Goal: Task Accomplishment & Management: Complete application form

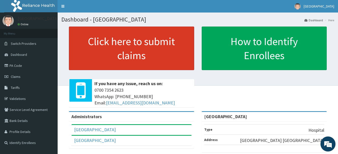
click at [153, 53] on link "Click here to submit claims" at bounding box center [131, 49] width 125 height 44
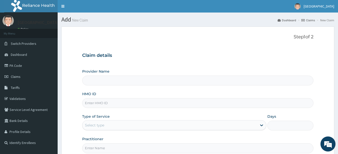
type input "[GEOGRAPHIC_DATA]"
type input "BTR/11032/A"
click at [258, 125] on div at bounding box center [261, 125] width 9 height 9
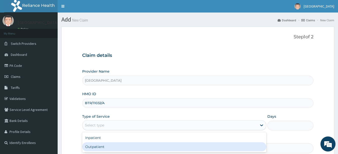
click at [229, 147] on div "Outpatient" at bounding box center [174, 146] width 184 height 9
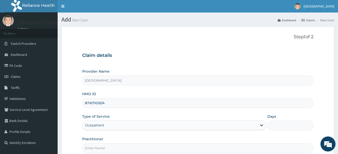
type input "1"
click at [106, 149] on input "Practitioner" at bounding box center [197, 148] width 231 height 10
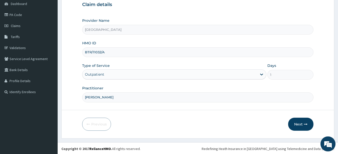
scroll to position [52, 0]
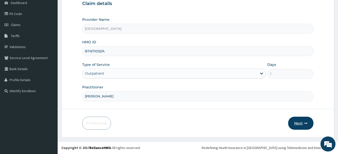
type input "[PERSON_NAME]"
click at [301, 122] on button "Next" at bounding box center [300, 123] width 25 height 13
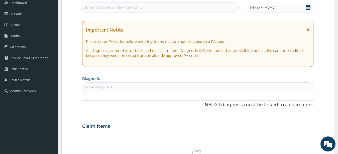
click at [307, 8] on icon at bounding box center [307, 7] width 5 height 5
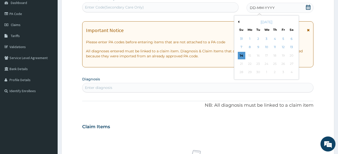
click at [238, 22] on button "Previous Month" at bounding box center [238, 22] width 3 height 3
click at [275, 72] on div "29" at bounding box center [275, 73] width 8 height 8
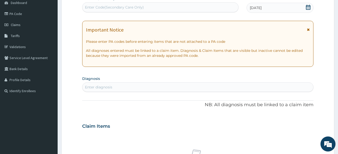
click at [116, 88] on div "Enter diagnosis" at bounding box center [197, 87] width 231 height 8
type input "MALA"
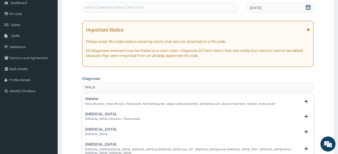
click at [165, 117] on div "Malaria Malaria , Paludism , Plasmodiosis" at bounding box center [197, 116] width 225 height 9
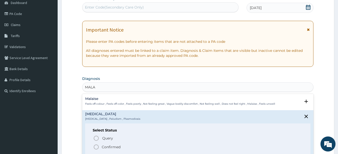
click at [96, 146] on icon "status option filled" at bounding box center [96, 147] width 6 height 6
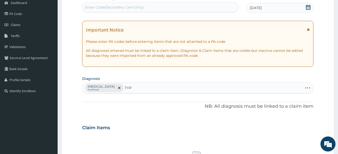
type input "TYPH"
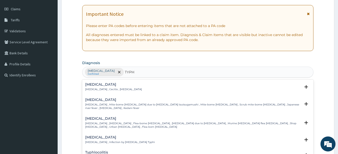
scroll to position [77, 0]
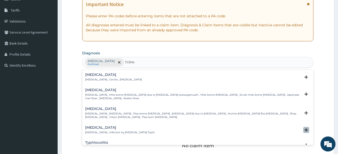
click at [303, 127] on icon "open select status" at bounding box center [306, 130] width 6 height 6
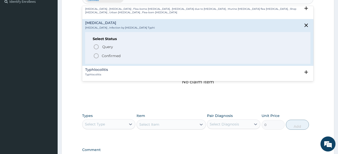
scroll to position [54, 0]
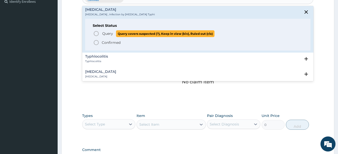
click at [96, 31] on icon "status option query" at bounding box center [96, 34] width 6 height 6
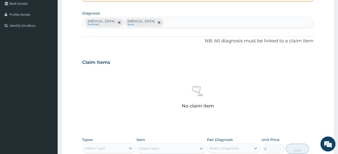
scroll to position [116, 0]
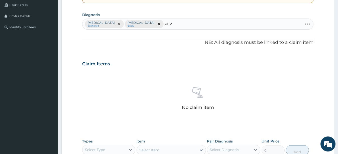
type input "PEPT"
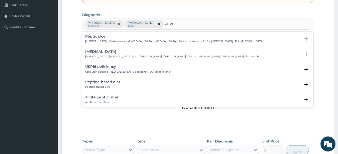
click at [178, 41] on p "Peptic ulcer , Gastroduodenal ulcer , Peptic ulcer disease , Peptic ulceration …" at bounding box center [174, 42] width 178 height 4
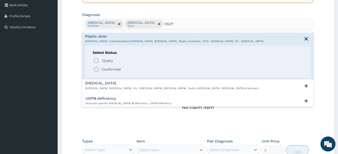
click at [97, 71] on icon "status option filled" at bounding box center [96, 69] width 6 height 6
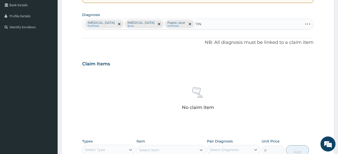
type input "TINE"
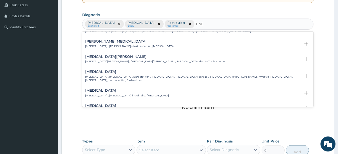
scroll to position [54, 0]
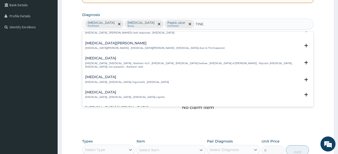
click at [269, 62] on p "Tinea barbae , Tinea sycosis , Barbers' itch , Sycosis vulgaris , Folliculitis …" at bounding box center [193, 65] width 216 height 7
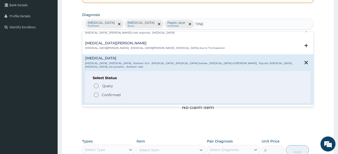
click at [100, 92] on span "Confirmed" at bounding box center [198, 95] width 210 height 6
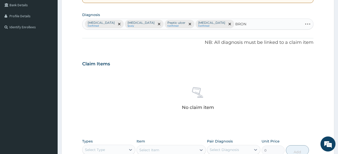
type input "BRONC"
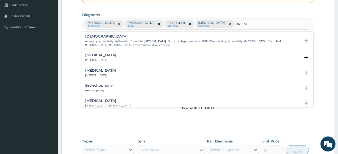
click at [285, 56] on div "Bronchitis Bronchitis" at bounding box center [197, 57] width 225 height 9
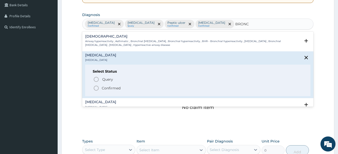
click at [96, 88] on icon "status option filled" at bounding box center [96, 88] width 6 height 6
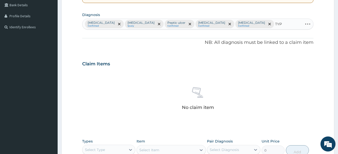
type input "TYPH"
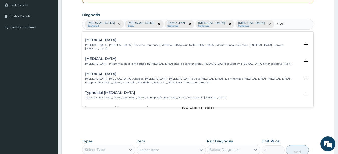
scroll to position [122, 0]
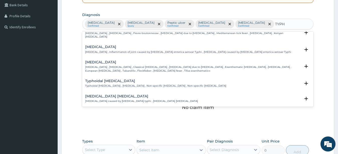
click at [289, 48] on div "Typhoid arthritis Typhoid arthritis , Inflammation of joint caused by Salmonell…" at bounding box center [197, 49] width 225 height 9
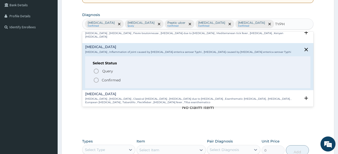
click at [96, 77] on icon "status option filled" at bounding box center [96, 80] width 6 height 6
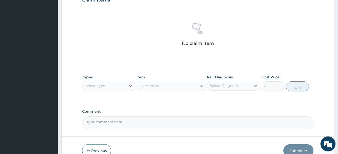
scroll to position [192, 0]
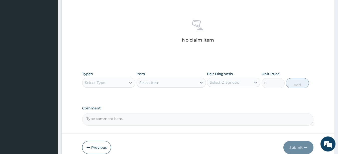
click at [130, 82] on icon at bounding box center [130, 83] width 3 height 2
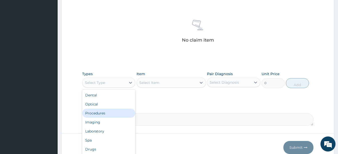
click at [116, 109] on div "Procedures" at bounding box center [108, 113] width 53 height 9
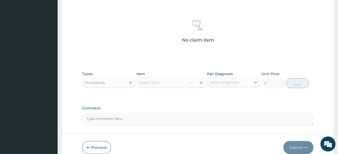
click at [201, 78] on div "Select Item" at bounding box center [170, 83] width 69 height 10
click at [200, 78] on div "Select Item" at bounding box center [170, 83] width 69 height 10
click at [201, 80] on icon at bounding box center [200, 82] width 5 height 5
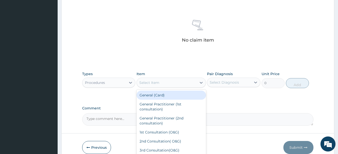
click at [180, 91] on div "General (Card)" at bounding box center [170, 95] width 69 height 9
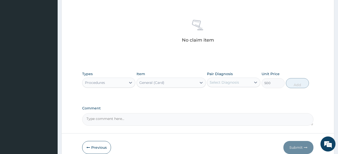
type input "500"
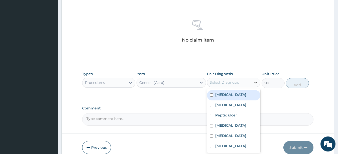
click at [255, 80] on icon at bounding box center [255, 82] width 5 height 5
click at [239, 90] on div "Malaria" at bounding box center [233, 95] width 53 height 10
checkbox input "true"
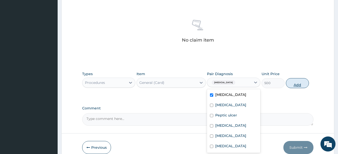
click at [294, 78] on button "Add" at bounding box center [297, 83] width 23 height 10
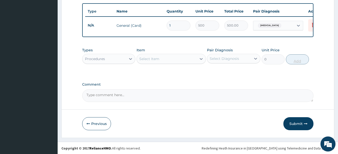
scroll to position [187, 0]
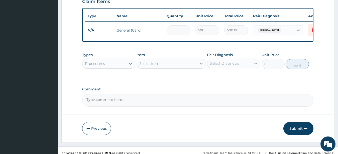
click at [201, 61] on icon at bounding box center [200, 63] width 5 height 5
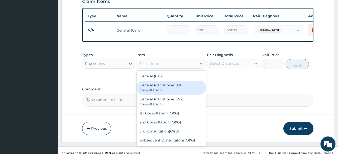
click at [178, 82] on div "General Practitioner (1st consultation)" at bounding box center [170, 88] width 69 height 14
type input "1500"
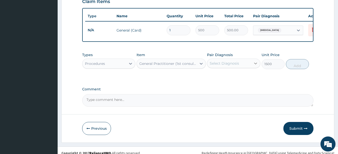
click at [254, 61] on icon at bounding box center [255, 63] width 5 height 5
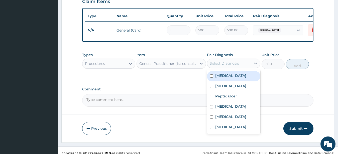
click at [236, 74] on div "Malaria" at bounding box center [233, 76] width 53 height 10
checkbox input "true"
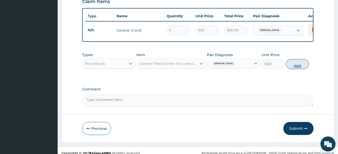
click at [295, 59] on button "Add" at bounding box center [297, 64] width 23 height 10
type input "0"
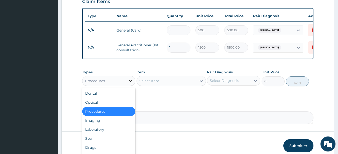
click at [130, 78] on icon at bounding box center [130, 80] width 5 height 5
click at [111, 125] on div "Laboratory" at bounding box center [108, 129] width 53 height 9
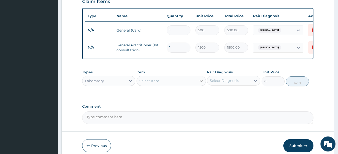
click at [200, 78] on icon at bounding box center [200, 80] width 5 height 5
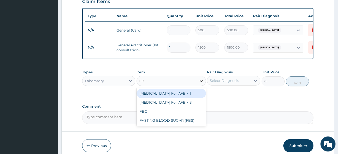
type input "FBC"
click at [182, 91] on div "FBC" at bounding box center [170, 93] width 69 height 9
type input "1600"
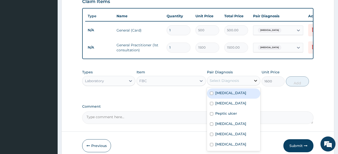
click at [255, 78] on icon at bounding box center [255, 80] width 5 height 5
click at [245, 90] on div "Malaria" at bounding box center [233, 93] width 53 height 10
checkbox input "true"
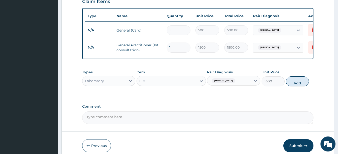
click at [295, 76] on button "Add" at bounding box center [297, 81] width 23 height 10
type input "0"
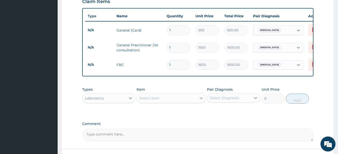
click at [201, 96] on icon at bounding box center [200, 98] width 5 height 5
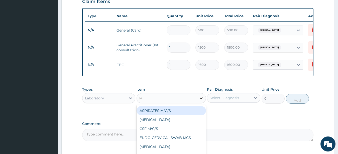
type input "MP"
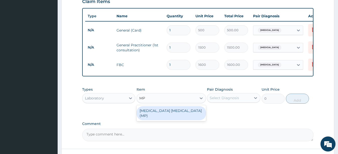
click at [179, 106] on div "MALARIA PARASITE (MP)" at bounding box center [170, 113] width 69 height 14
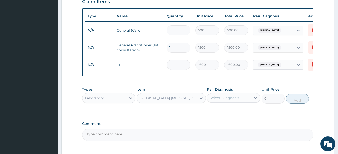
type input "560"
click at [255, 97] on icon at bounding box center [255, 98] width 3 height 2
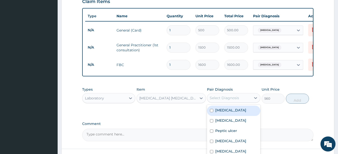
click at [244, 106] on div "Malaria" at bounding box center [233, 111] width 53 height 10
checkbox input "true"
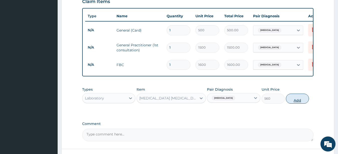
click at [293, 94] on button "Add" at bounding box center [297, 99] width 23 height 10
type input "0"
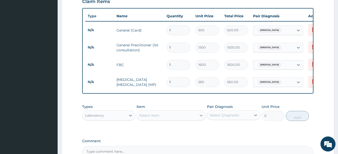
click at [201, 115] on icon at bounding box center [200, 116] width 3 height 2
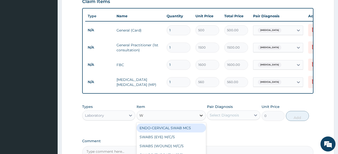
type input "WI"
click at [191, 123] on div "WIDAL REACTION" at bounding box center [170, 127] width 69 height 9
type input "800"
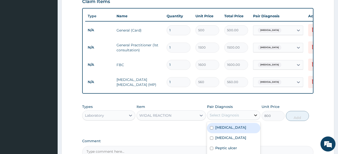
click at [254, 113] on icon at bounding box center [255, 115] width 5 height 5
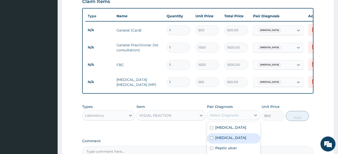
click at [242, 133] on div "Typhoid fever" at bounding box center [233, 138] width 53 height 10
checkbox input "true"
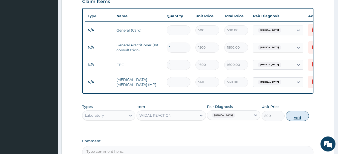
click at [297, 111] on button "Add" at bounding box center [297, 116] width 23 height 10
type input "0"
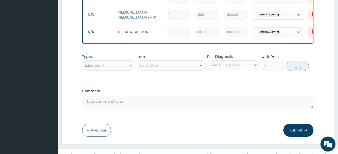
scroll to position [257, 0]
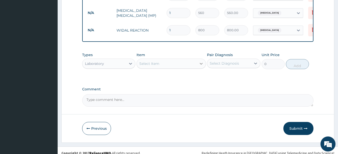
click at [201, 61] on icon at bounding box center [200, 63] width 5 height 5
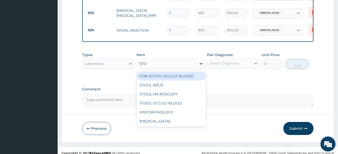
type input "STOO"
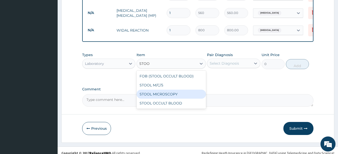
click at [178, 90] on div "STOOL MICROSCOPY" at bounding box center [170, 94] width 69 height 9
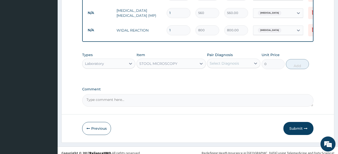
type input "640"
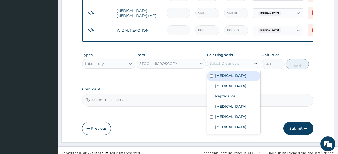
click at [255, 63] on icon at bounding box center [255, 64] width 3 height 2
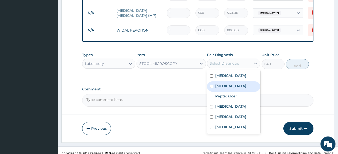
click at [240, 82] on div "Typhoid fever" at bounding box center [233, 86] width 53 height 10
checkbox input "true"
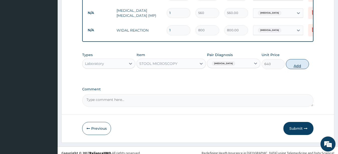
click at [297, 59] on button "Add" at bounding box center [297, 64] width 23 height 10
type input "0"
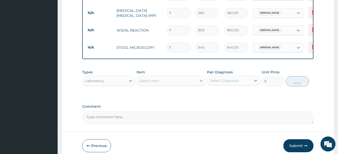
click at [201, 78] on icon at bounding box center [200, 80] width 5 height 5
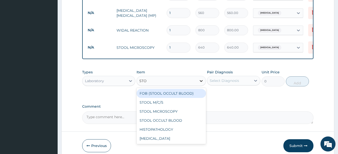
type input "STOO"
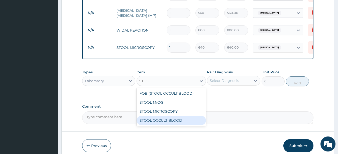
click at [171, 116] on div "STOOL OCCULT BLOOD" at bounding box center [170, 120] width 69 height 9
type input "640"
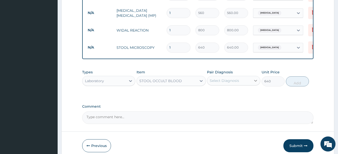
click at [255, 80] on icon at bounding box center [255, 81] width 3 height 2
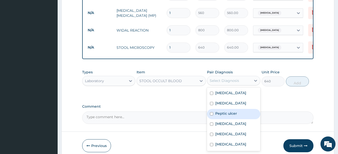
click at [236, 111] on label "Peptic ulcer" at bounding box center [226, 113] width 22 height 5
checkbox input "true"
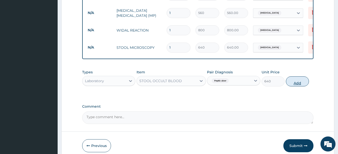
click at [294, 76] on button "Add" at bounding box center [297, 81] width 23 height 10
type input "0"
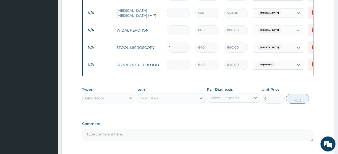
type input "0.00"
type input "3"
type input "1920.00"
type input "3"
click at [201, 96] on icon at bounding box center [200, 98] width 5 height 5
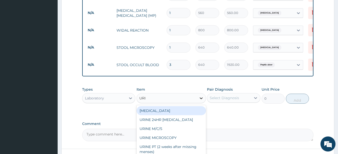
type input "URIN"
click at [179, 106] on div "URINALYSIS" at bounding box center [170, 110] width 69 height 9
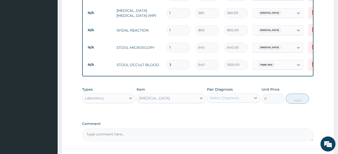
type input "400"
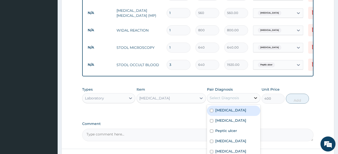
click at [255, 97] on icon at bounding box center [255, 98] width 3 height 2
click at [215, 106] on div "Malaria" at bounding box center [233, 111] width 53 height 10
checkbox input "true"
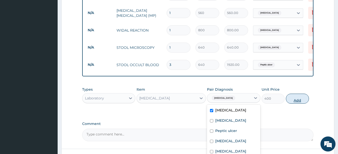
click at [296, 94] on button "Add" at bounding box center [297, 99] width 23 height 10
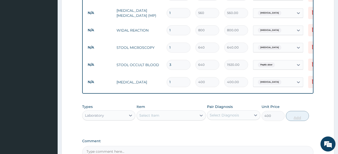
type input "0"
click at [201, 115] on icon at bounding box center [200, 116] width 3 height 2
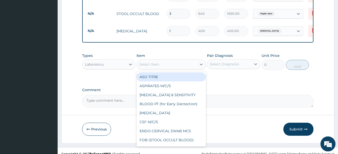
scroll to position [308, 0]
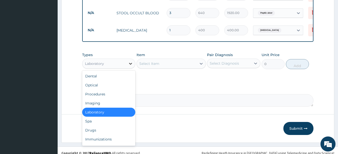
click at [130, 61] on icon at bounding box center [130, 63] width 5 height 5
click at [106, 99] on div "Imaging" at bounding box center [108, 103] width 53 height 9
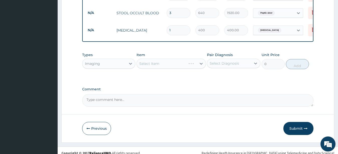
click at [201, 59] on div "Select Item" at bounding box center [170, 64] width 69 height 10
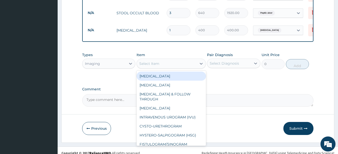
click at [201, 61] on icon at bounding box center [200, 63] width 5 height 5
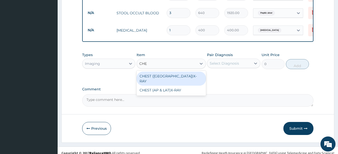
type input "CHES"
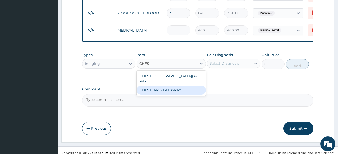
click at [182, 86] on div "CHEST (AP & LAT)X-RAY" at bounding box center [170, 90] width 69 height 9
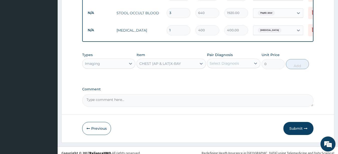
type input "2240"
click at [255, 63] on icon at bounding box center [255, 64] width 3 height 2
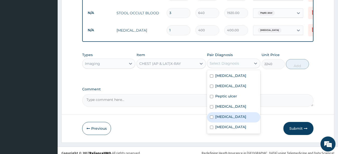
click at [237, 112] on div "Bronchitis" at bounding box center [233, 117] width 53 height 10
checkbox input "true"
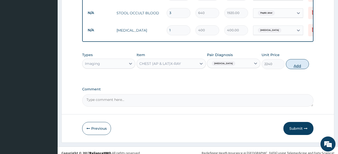
click at [294, 59] on button "Add" at bounding box center [297, 64] width 23 height 10
type input "0"
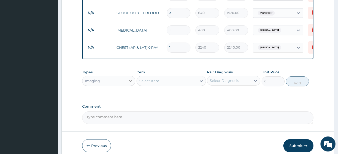
click at [130, 80] on icon at bounding box center [130, 81] width 3 height 2
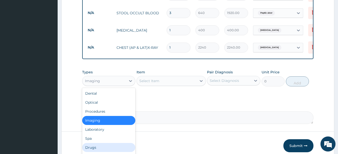
click at [101, 143] on div "Drugs" at bounding box center [108, 147] width 53 height 9
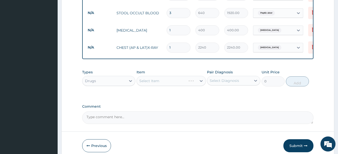
click at [201, 76] on div "Select Item" at bounding box center [170, 81] width 69 height 10
click at [201, 78] on icon at bounding box center [200, 80] width 5 height 5
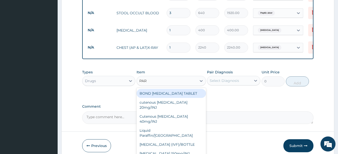
type input "PARA"
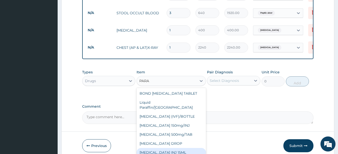
click at [178, 148] on div "PARACETAMOL INJ 15ML" at bounding box center [170, 152] width 69 height 9
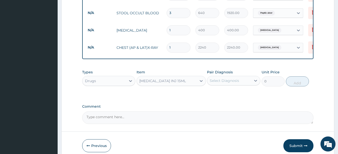
type input "183.75"
click at [255, 78] on icon at bounding box center [255, 80] width 5 height 5
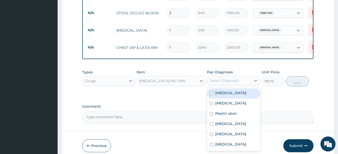
click at [237, 90] on div "Malaria" at bounding box center [233, 93] width 53 height 10
checkbox input "true"
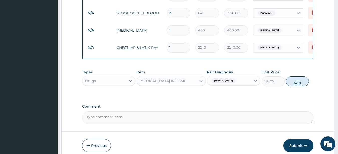
click at [296, 76] on button "Add" at bounding box center [297, 81] width 23 height 10
type input "0"
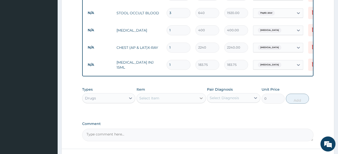
click at [200, 98] on icon at bounding box center [200, 99] width 3 height 2
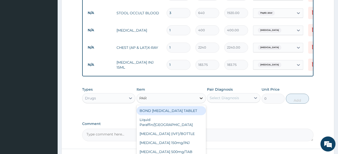
type input "PARA"
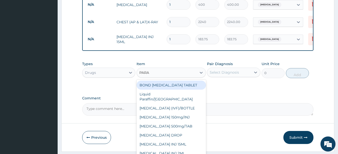
scroll to position [343, 0]
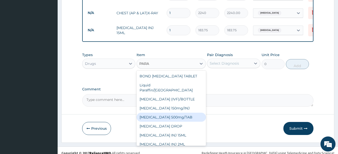
click at [181, 113] on div "PARACETAMOL 500mg/TAB" at bounding box center [170, 117] width 69 height 9
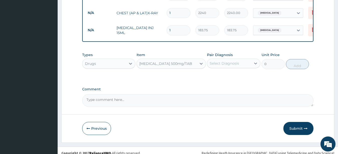
type input "5.25"
click at [255, 61] on icon at bounding box center [255, 63] width 5 height 5
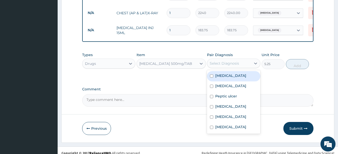
click at [239, 71] on div "Malaria" at bounding box center [233, 76] width 53 height 10
checkbox input "true"
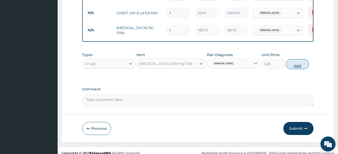
click at [294, 59] on button "Add" at bounding box center [297, 64] width 23 height 10
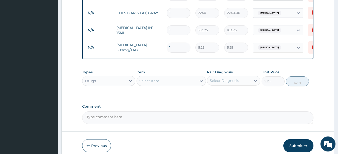
type input "0"
type input "0.00"
type input "3"
type input "15.75"
type input "30"
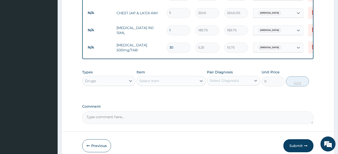
type input "157.50"
type input "30"
click at [200, 80] on icon at bounding box center [200, 81] width 3 height 2
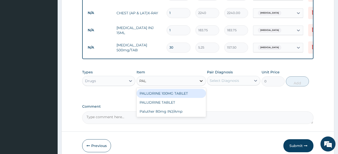
type input "PALU"
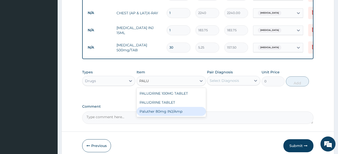
click at [175, 107] on div "Paluther 80mg INJ/Amp" at bounding box center [170, 111] width 69 height 9
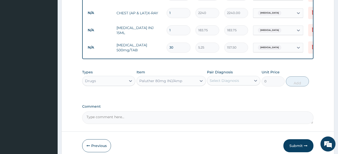
type input "105"
click at [255, 80] on icon at bounding box center [255, 81] width 3 height 2
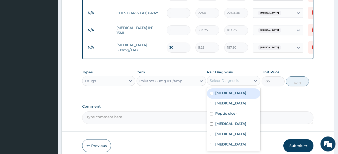
click at [243, 88] on div "Malaria" at bounding box center [233, 93] width 53 height 10
checkbox input "true"
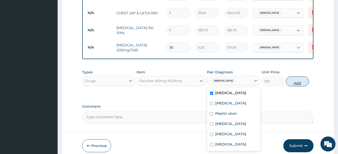
click at [295, 76] on button "Add" at bounding box center [297, 81] width 23 height 10
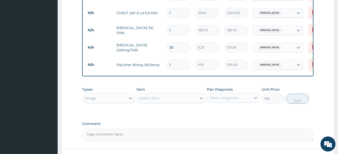
type input "0"
type input "0.00"
type input "6"
type input "630.00"
type input "6"
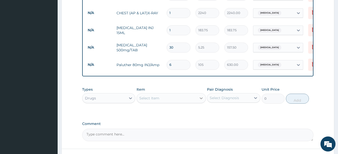
click at [201, 96] on icon at bounding box center [200, 98] width 5 height 5
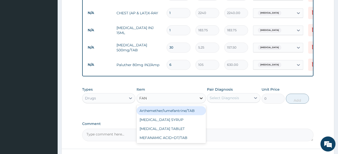
type input "FANS"
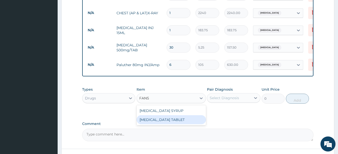
click at [179, 115] on div "FANSIDAR TABLET" at bounding box center [170, 119] width 69 height 9
type input "31.5"
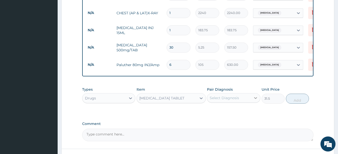
click at [255, 95] on icon at bounding box center [255, 97] width 5 height 5
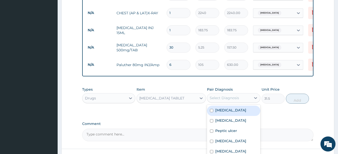
click at [244, 106] on div "Malaria" at bounding box center [233, 111] width 53 height 10
checkbox input "true"
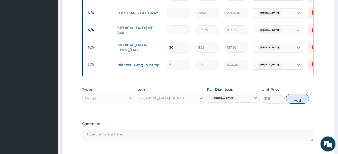
click at [297, 94] on button "Add" at bounding box center [297, 99] width 23 height 10
type input "0"
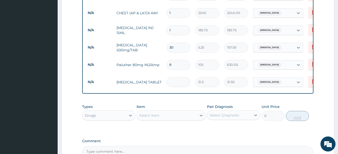
type input "0.00"
type input "3"
type input "94.50"
type input "3"
click at [201, 113] on icon at bounding box center [200, 115] width 5 height 5
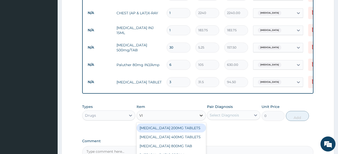
type input "VIT"
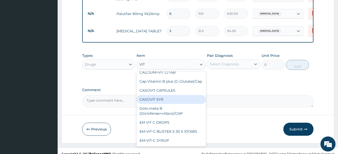
scroll to position [54, 0]
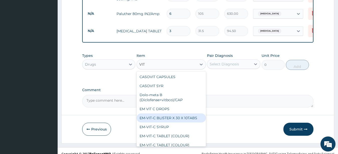
click at [192, 119] on div "EM-VIT-C BLISTER X 30 X 10TABS" at bounding box center [170, 117] width 69 height 9
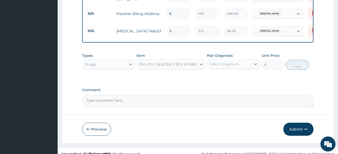
type input "5.25"
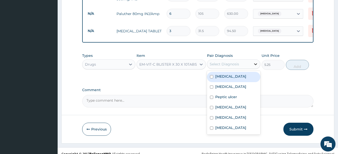
click at [256, 62] on icon at bounding box center [255, 64] width 5 height 5
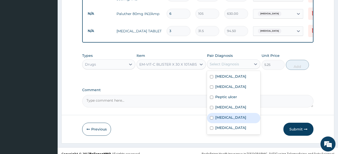
click at [231, 115] on label "Bronchitis" at bounding box center [230, 117] width 31 height 5
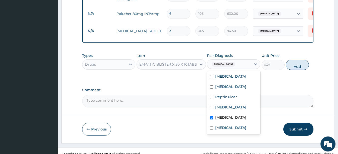
checkbox input "true"
click at [296, 60] on button "Add" at bounding box center [297, 65] width 23 height 10
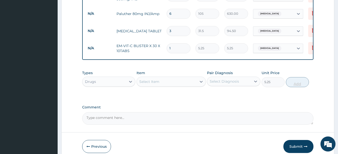
type input "0"
type input "0.00"
type input "3"
type input "15.75"
type input "30"
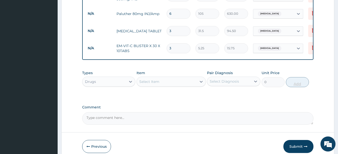
type input "157.50"
type input "30"
click at [201, 81] on icon at bounding box center [200, 82] width 3 height 2
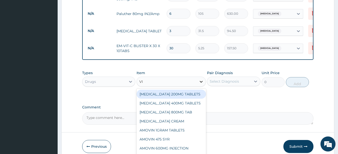
type input "VIT"
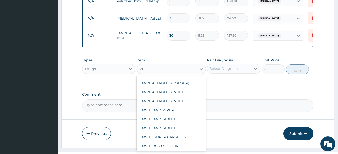
scroll to position [122, 0]
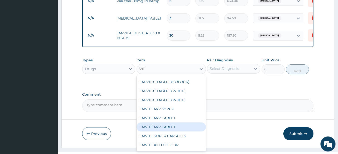
click at [184, 127] on div "EMVITE M/V TABLET" at bounding box center [170, 126] width 69 height 9
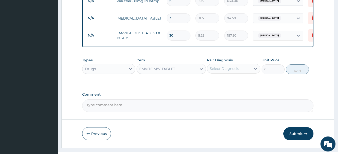
type input "3.15"
click at [184, 127] on div "Previous Submit" at bounding box center [197, 133] width 231 height 13
click at [254, 66] on icon at bounding box center [255, 68] width 5 height 5
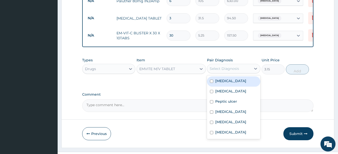
click at [240, 77] on div "Malaria" at bounding box center [233, 81] width 53 height 10
checkbox input "true"
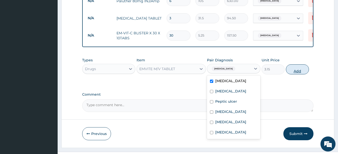
click at [297, 64] on button "Add" at bounding box center [297, 69] width 23 height 10
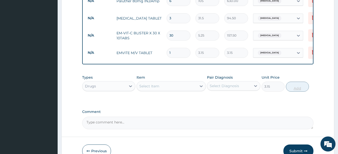
type input "0"
type input "0.00"
type input "3"
type input "9.45"
type input "30"
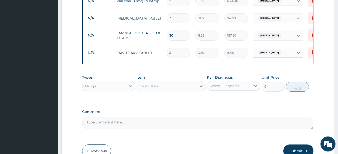
type input "94.50"
type input "30"
click at [199, 84] on icon at bounding box center [200, 86] width 5 height 5
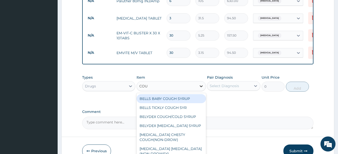
type input "COUG"
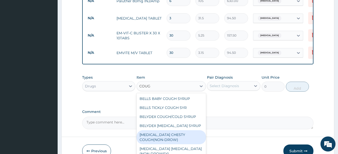
click at [180, 130] on div "BENYLIN CHESTY COUGH(NON-DROW)" at bounding box center [170, 137] width 69 height 14
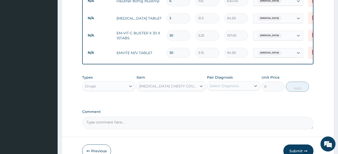
type input "735"
click at [254, 83] on icon at bounding box center [255, 85] width 5 height 5
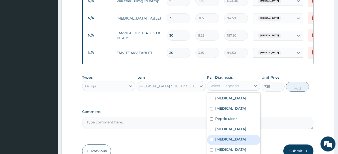
click at [234, 135] on div "Bronchitis" at bounding box center [233, 140] width 53 height 10
checkbox input "true"
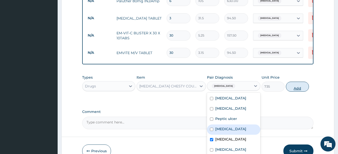
click at [293, 82] on button "Add" at bounding box center [297, 87] width 23 height 10
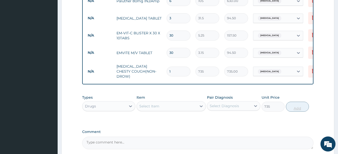
type input "0"
click at [200, 104] on icon at bounding box center [200, 106] width 5 height 5
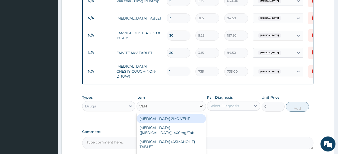
type input "VENT"
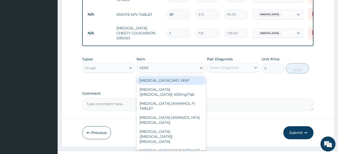
scroll to position [447, 0]
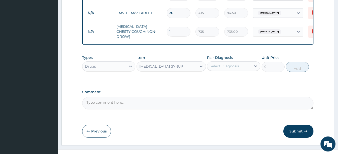
type input "315"
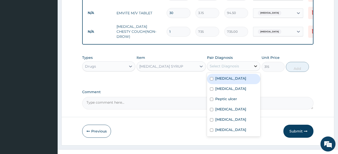
click at [256, 64] on icon at bounding box center [255, 66] width 5 height 5
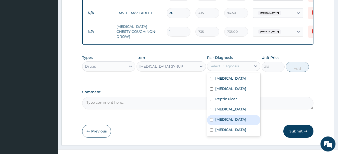
click at [239, 115] on div "Bronchitis" at bounding box center [233, 120] width 53 height 10
checkbox input "true"
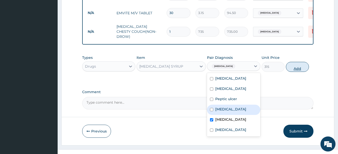
click at [298, 62] on button "Add" at bounding box center [297, 67] width 23 height 10
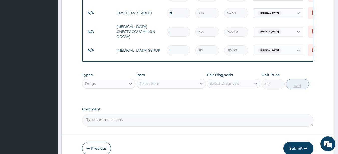
type input "0"
click at [200, 81] on icon at bounding box center [200, 83] width 5 height 5
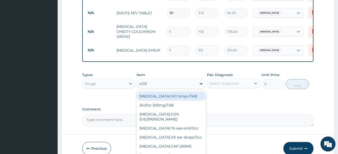
type input "LORA"
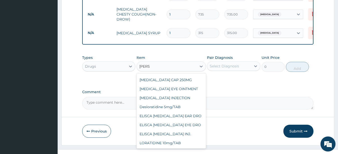
scroll to position [51, 0]
click at [184, 138] on div "LORATIDINE 10mg/TAB" at bounding box center [170, 142] width 69 height 9
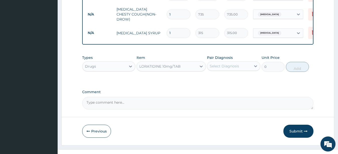
type input "11.55"
click at [256, 64] on icon at bounding box center [255, 66] width 5 height 5
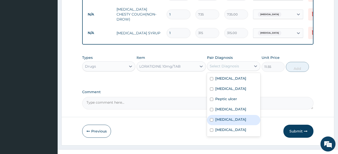
click at [237, 115] on div "Bronchitis" at bounding box center [233, 120] width 53 height 10
checkbox input "true"
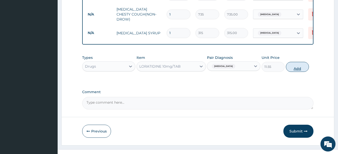
drag, startPoint x: 325, startPoint y: 61, endPoint x: 298, endPoint y: 59, distance: 27.9
click at [298, 62] on button "Add" at bounding box center [297, 67] width 23 height 10
type input "0"
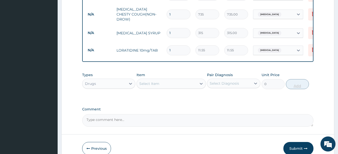
type input "10"
type input "115.50"
type input "10"
click at [200, 83] on icon at bounding box center [200, 84] width 3 height 2
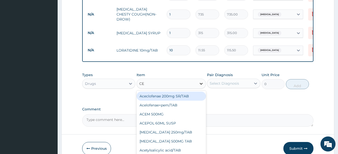
type input "CEF"
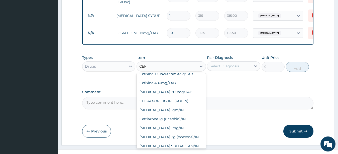
scroll to position [122, 0]
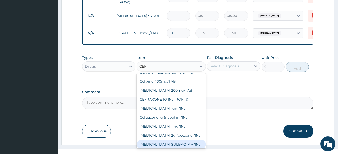
click at [189, 140] on div "CEFTRIAXONE SULBACTAM/INJ" at bounding box center [170, 144] width 69 height 9
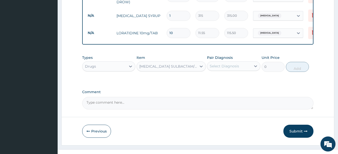
type input "630"
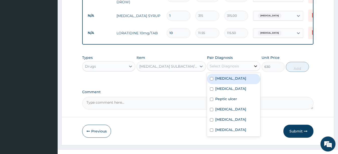
click at [256, 66] on icon at bounding box center [255, 67] width 3 height 2
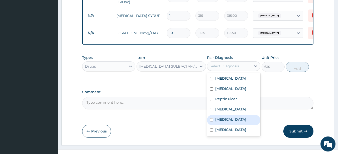
click at [235, 115] on div "Bronchitis" at bounding box center [233, 120] width 53 height 10
checkbox input "true"
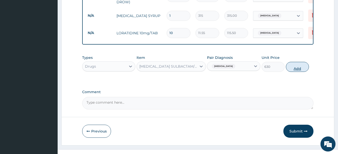
click at [295, 62] on button "Add" at bounding box center [297, 67] width 23 height 10
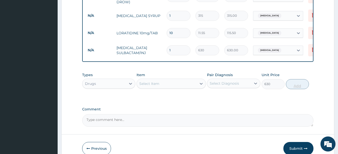
type input "0"
type input "0.00"
type input "6"
type input "3780.00"
type input "6"
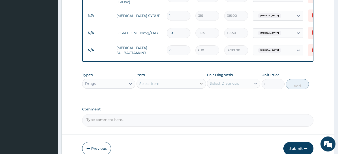
click at [200, 81] on icon at bounding box center [200, 83] width 5 height 5
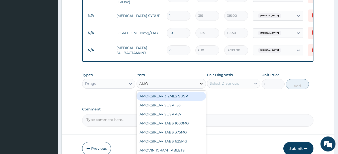
type input "AMOX"
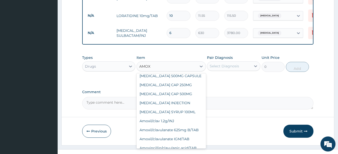
scroll to position [95, 0]
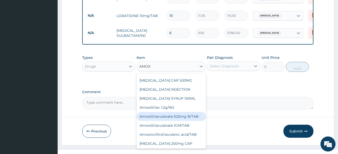
click at [185, 112] on div "Amoxil/clavulanate 625mg B/TAB" at bounding box center [170, 116] width 69 height 9
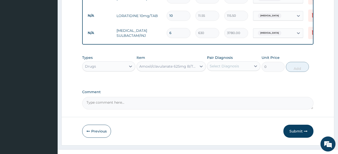
type input "189"
click at [255, 66] on icon at bounding box center [255, 67] width 3 height 2
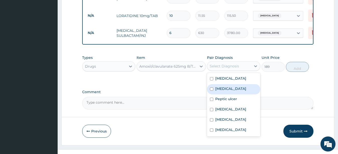
click at [243, 84] on div "Typhoid fever" at bounding box center [233, 89] width 53 height 10
checkbox input "true"
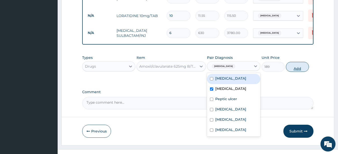
click at [296, 62] on button "Add" at bounding box center [297, 67] width 23 height 10
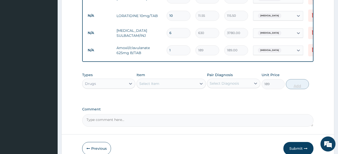
type input "0"
type input "14"
type input "2646.00"
type input "14"
click at [200, 81] on icon at bounding box center [200, 83] width 5 height 5
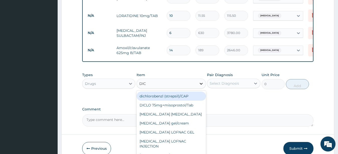
type input "DICL"
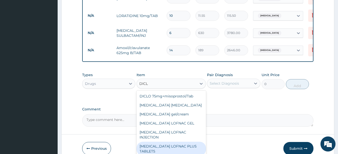
click at [178, 142] on div "Diclofenac LOFNAC PLUS TABLETS" at bounding box center [170, 149] width 69 height 14
type input "78.75"
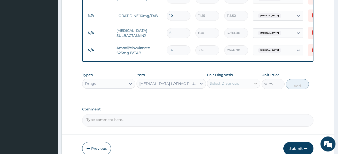
click at [255, 81] on icon at bounding box center [255, 83] width 5 height 5
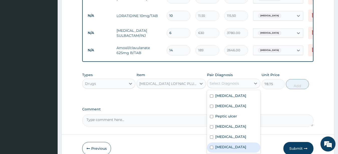
click at [225, 144] on label "Typhoid arthritis" at bounding box center [230, 146] width 31 height 5
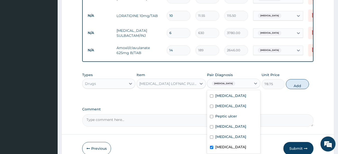
checkbox input "true"
click at [297, 79] on button "Add" at bounding box center [297, 84] width 23 height 10
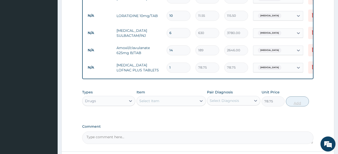
type input "0"
type input "14"
type input "1102.50"
type input "14"
click at [200, 100] on icon at bounding box center [200, 101] width 3 height 2
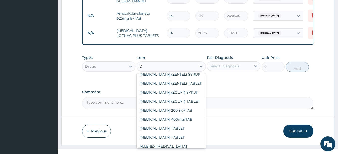
scroll to position [68, 0]
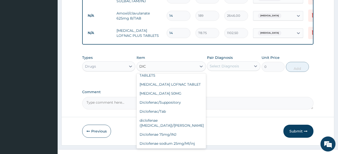
type input "DICL"
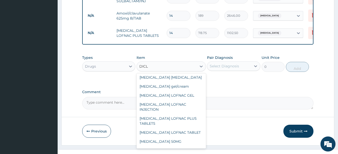
scroll to position [9, 0]
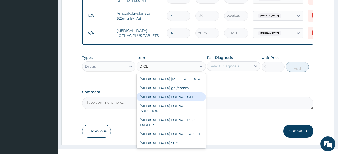
click at [180, 92] on div "Diclofenac LOFNAC GEL" at bounding box center [170, 96] width 69 height 9
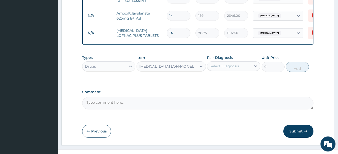
type input "262.5"
click at [255, 64] on icon at bounding box center [255, 66] width 5 height 5
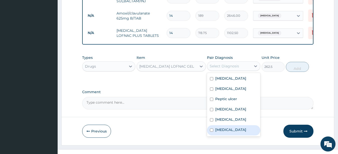
click at [239, 127] on label "Typhoid arthritis" at bounding box center [230, 129] width 31 height 5
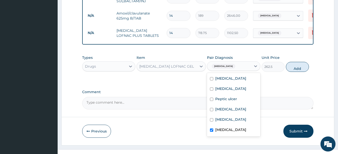
checkbox input "true"
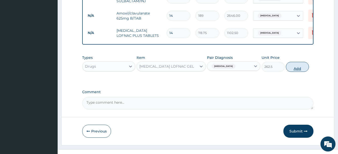
click at [296, 62] on button "Add" at bounding box center [297, 67] width 23 height 10
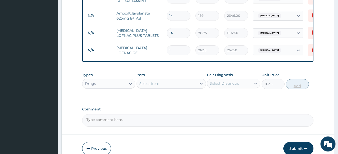
type input "0"
click at [200, 81] on icon at bounding box center [200, 83] width 5 height 5
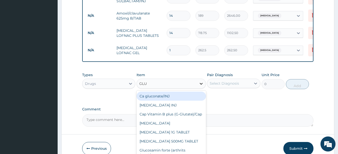
type input "GLUC"
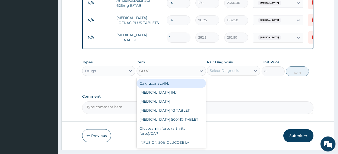
scroll to position [550, 0]
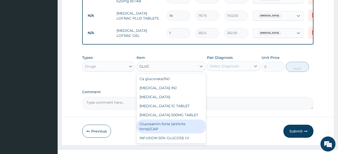
click at [178, 119] on div "Glucosamin forte (arthrits forte)/CAP" at bounding box center [170, 126] width 69 height 14
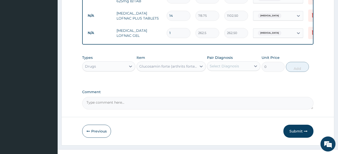
type input "57.75"
click at [254, 66] on icon at bounding box center [255, 67] width 3 height 2
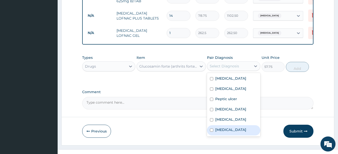
click at [242, 127] on label "Typhoid arthritis" at bounding box center [230, 129] width 31 height 5
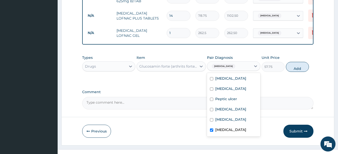
checkbox input "true"
click at [297, 62] on button "Add" at bounding box center [297, 67] width 23 height 10
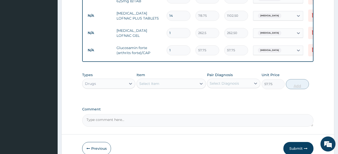
type input "0"
type input "14"
type input "808.50"
type input "14"
click at [202, 81] on icon at bounding box center [200, 83] width 5 height 5
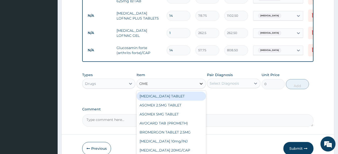
type input "OMEP"
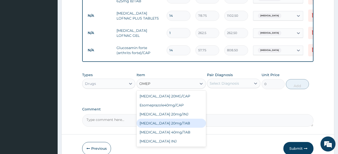
click at [177, 119] on div "OMEPRAZOLE 20mg/TAB" at bounding box center [170, 123] width 69 height 9
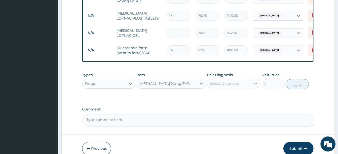
type input "78.75"
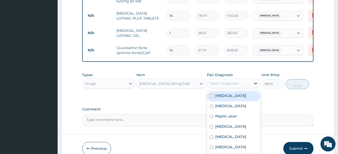
click at [255, 81] on icon at bounding box center [255, 83] width 5 height 5
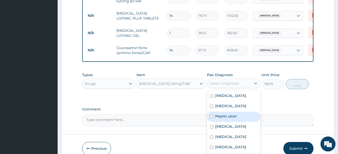
click at [234, 114] on label "Peptic ulcer" at bounding box center [226, 116] width 22 height 5
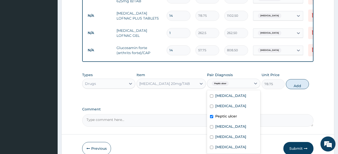
checkbox input "true"
click at [298, 79] on button "Add" at bounding box center [297, 84] width 23 height 10
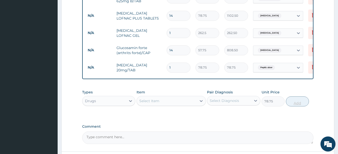
type input "0"
type input "14"
type input "1102.50"
type input "14"
click at [201, 98] on icon at bounding box center [200, 100] width 5 height 5
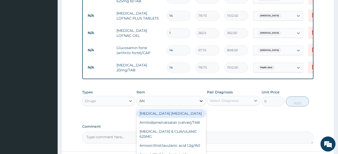
type input "ANT"
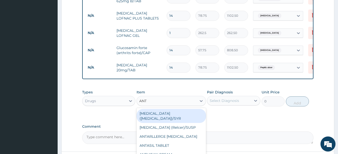
click at [172, 109] on div "antacid (gaviscon)/SYR" at bounding box center [170, 116] width 69 height 14
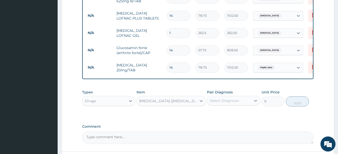
type input "498.75"
click at [256, 98] on icon at bounding box center [255, 100] width 5 height 5
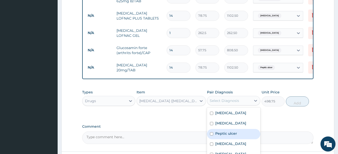
click at [241, 129] on div "Peptic ulcer" at bounding box center [233, 134] width 53 height 10
checkbox input "true"
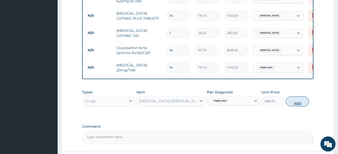
click at [293, 96] on button "Add" at bounding box center [297, 101] width 23 height 10
type input "0"
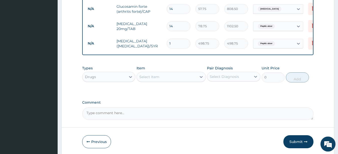
scroll to position [602, 0]
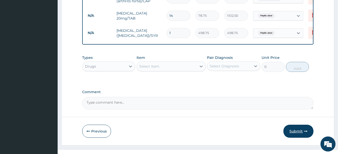
click at [297, 125] on button "Submit" at bounding box center [298, 131] width 30 height 13
click at [296, 125] on button "Submit" at bounding box center [298, 131] width 30 height 13
click at [295, 125] on button "Submit" at bounding box center [298, 131] width 30 height 13
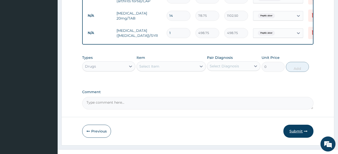
click at [295, 125] on button "Submit" at bounding box center [298, 131] width 30 height 13
click at [202, 66] on icon at bounding box center [200, 67] width 3 height 2
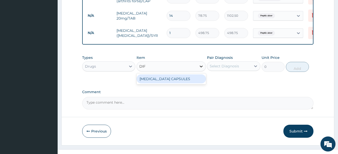
type input "DIFL"
click at [181, 74] on div "DIFLUCAN CAPSULES" at bounding box center [170, 78] width 69 height 9
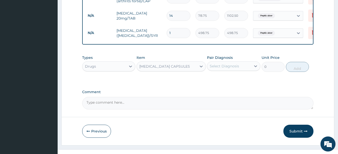
type input "315"
click at [254, 66] on icon at bounding box center [255, 67] width 3 height 2
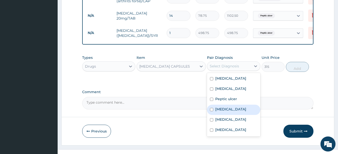
click at [237, 107] on label "Tinea barbae" at bounding box center [230, 109] width 31 height 5
checkbox input "true"
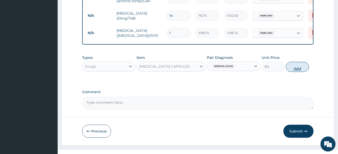
click at [296, 62] on button "Add" at bounding box center [297, 67] width 23 height 10
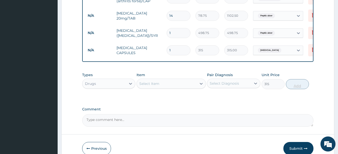
type input "0"
type input "10"
type input "3150.00"
type input "10"
click at [200, 81] on icon at bounding box center [200, 83] width 5 height 5
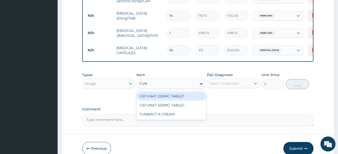
type input "FUNB"
click at [175, 92] on div "FUNBACT A CREAM" at bounding box center [170, 96] width 69 height 9
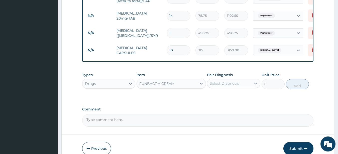
type input "262.5"
click at [255, 83] on icon at bounding box center [255, 84] width 3 height 2
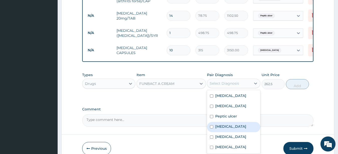
click at [234, 124] on label "Tinea barbae" at bounding box center [230, 126] width 31 height 5
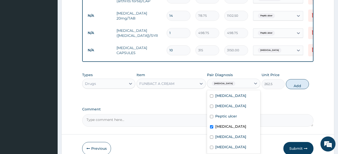
checkbox input "true"
click at [299, 79] on button "Add" at bounding box center [297, 84] width 23 height 10
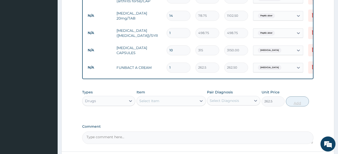
type input "0"
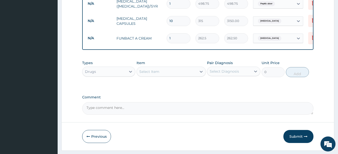
scroll to position [637, 0]
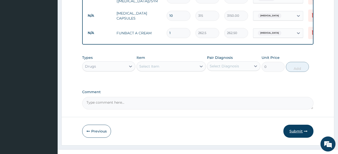
click at [297, 125] on button "Submit" at bounding box center [298, 131] width 30 height 13
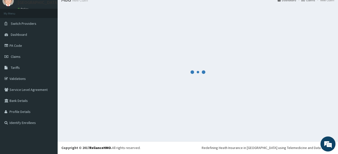
scroll to position [20, 0]
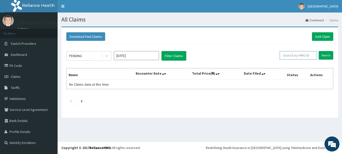
click at [300, 56] on input "text" at bounding box center [298, 55] width 37 height 9
type input "BTR/11032/A"
click at [323, 55] on input "Search" at bounding box center [326, 55] width 15 height 9
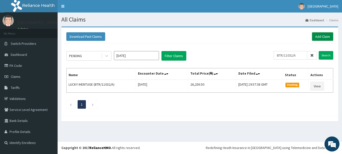
click at [322, 35] on link "Add Claim" at bounding box center [322, 36] width 21 height 9
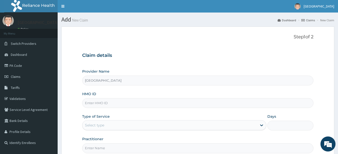
type input "[GEOGRAPHIC_DATA]"
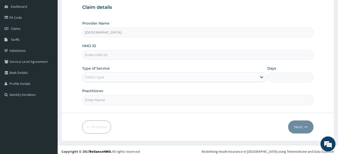
scroll to position [52, 0]
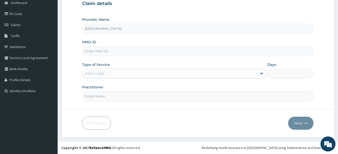
click at [323, 36] on form "Step 1 of 2 Claim details Provider Name MOUNT ZION MEDICAL CENTRE HMO ID Type o…" at bounding box center [197, 56] width 273 height 162
click at [113, 51] on input "HMO ID" at bounding box center [197, 51] width 231 height 10
type input "BTR/11040/C"
click at [110, 73] on div "Select type" at bounding box center [169, 73] width 175 height 8
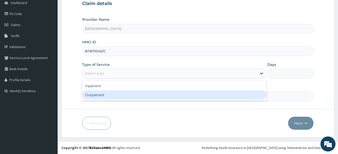
click at [111, 95] on div "Outpatient" at bounding box center [174, 94] width 184 height 9
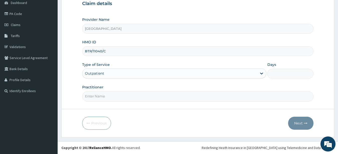
type input "1"
click at [125, 96] on input "Practitioner" at bounding box center [197, 96] width 231 height 10
type input "[PERSON_NAME]"
click at [300, 122] on button "Next" at bounding box center [300, 123] width 25 height 13
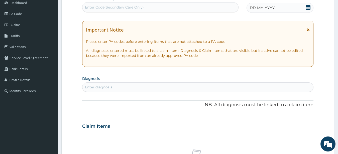
click at [307, 7] on icon at bounding box center [307, 7] width 5 height 5
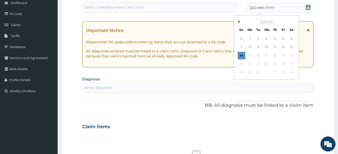
click at [239, 21] on button "Previous Month" at bounding box center [238, 22] width 3 height 3
click at [249, 54] on div "16" at bounding box center [250, 56] width 8 height 8
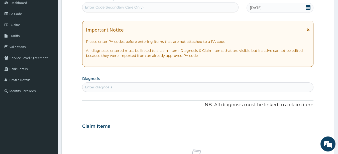
click at [117, 87] on div "Enter diagnosis" at bounding box center [197, 87] width 231 height 8
type input "MALA"
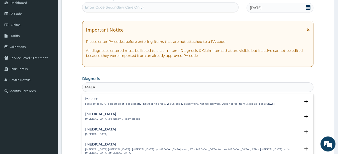
click at [185, 118] on div "Malaria Malaria , Paludism , Plasmodiosis" at bounding box center [197, 116] width 225 height 9
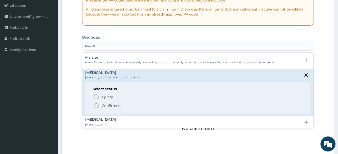
scroll to position [103, 0]
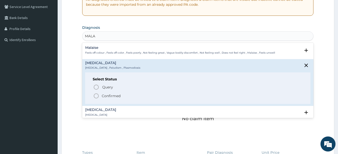
click at [97, 96] on icon "status option filled" at bounding box center [96, 96] width 6 height 6
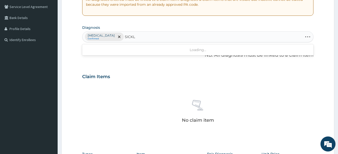
type input "SICKLE"
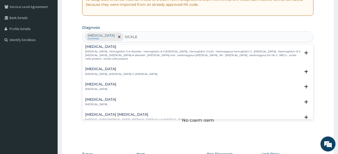
scroll to position [0, 0]
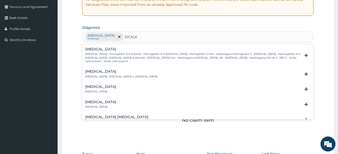
click at [230, 77] on div "Acute chest syndrome Acute chest syndrome , Acute chest syndrome in sickle cell…" at bounding box center [197, 74] width 225 height 9
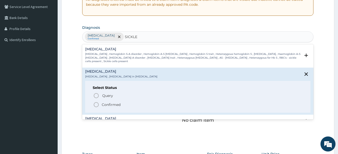
click at [96, 104] on icon "status option filled" at bounding box center [96, 105] width 6 height 6
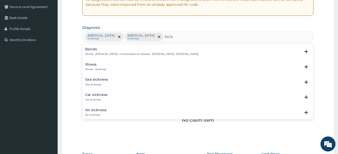
type input "SICKL"
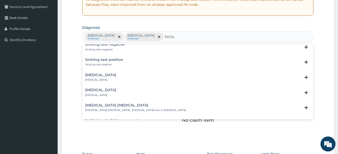
scroll to position [41, 0]
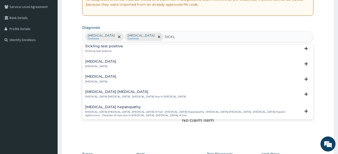
click at [291, 94] on div "Sickle cell arthropathy Sickle cell arthropathy , Arthropathy due to sickle cel…" at bounding box center [197, 94] width 225 height 9
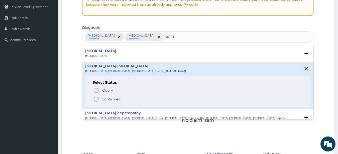
scroll to position [81, 0]
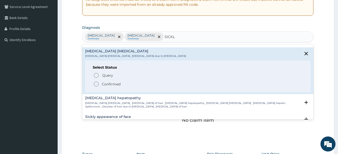
click at [95, 85] on icon "status option filled" at bounding box center [96, 84] width 6 height 6
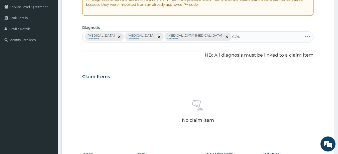
type input "CONJ"
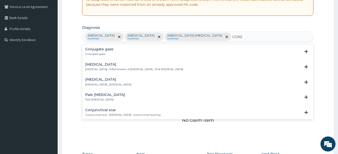
click at [209, 69] on div "Conjunctivitis Conjunctivitis , Inflammation of conjunctiva , Pink eye disease" at bounding box center [197, 67] width 225 height 9
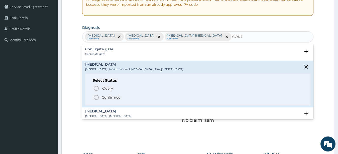
click at [97, 97] on icon "status option filled" at bounding box center [96, 97] width 6 height 6
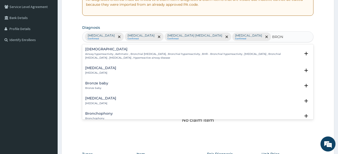
type input "BRONC"
click at [215, 68] on div "Bronchitis Bronchitis" at bounding box center [197, 70] width 225 height 9
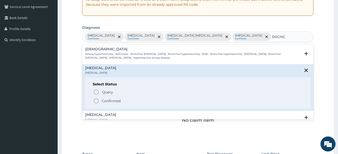
click at [95, 102] on icon "status option filled" at bounding box center [96, 101] width 6 height 6
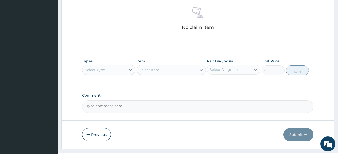
scroll to position [207, 0]
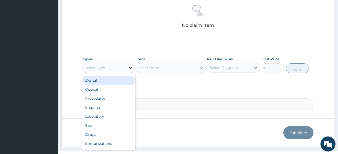
click at [130, 65] on icon at bounding box center [130, 67] width 5 height 5
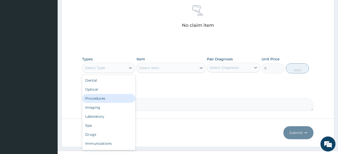
click at [118, 94] on div "Procedures" at bounding box center [108, 98] width 53 height 9
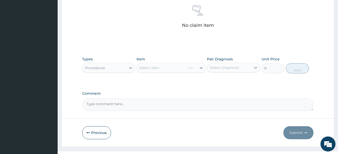
click at [201, 63] on div "Select Item" at bounding box center [170, 68] width 69 height 10
click at [201, 65] on icon at bounding box center [200, 67] width 5 height 5
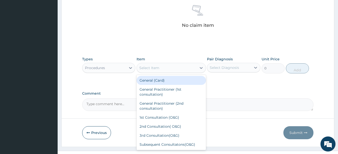
click at [179, 76] on div "General (Card)" at bounding box center [170, 80] width 69 height 9
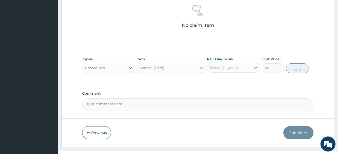
type input "500"
click at [255, 65] on icon at bounding box center [255, 67] width 5 height 5
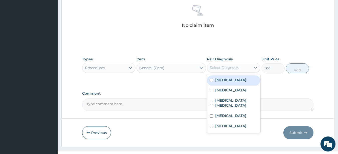
click at [238, 75] on div "Malaria" at bounding box center [233, 80] width 53 height 10
checkbox input "true"
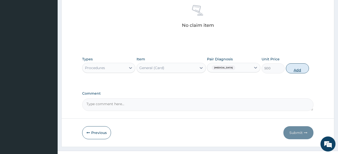
click at [296, 63] on button "Add" at bounding box center [297, 68] width 23 height 10
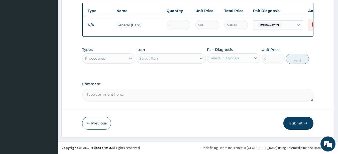
scroll to position [187, 0]
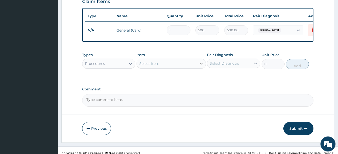
click at [201, 61] on icon at bounding box center [200, 63] width 5 height 5
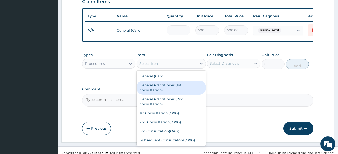
click at [174, 81] on div "General Practitioner (1st consultation)" at bounding box center [170, 88] width 69 height 14
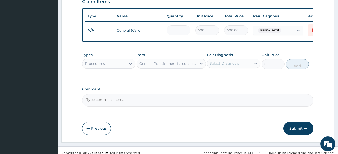
type input "1500"
click at [255, 61] on icon at bounding box center [255, 63] width 5 height 5
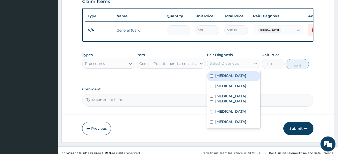
click at [242, 73] on div "Malaria" at bounding box center [233, 76] width 53 height 10
checkbox input "true"
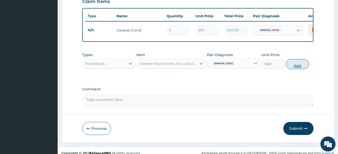
click at [296, 59] on button "Add" at bounding box center [297, 64] width 23 height 10
type input "0"
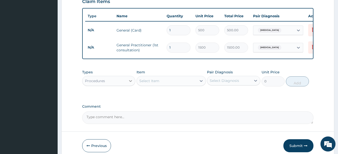
click at [130, 78] on icon at bounding box center [130, 80] width 5 height 5
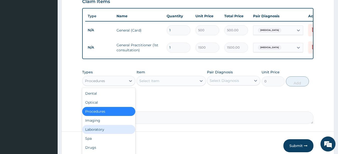
click at [110, 125] on div "Laboratory" at bounding box center [108, 129] width 53 height 9
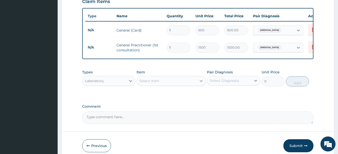
click at [201, 78] on icon at bounding box center [200, 80] width 5 height 5
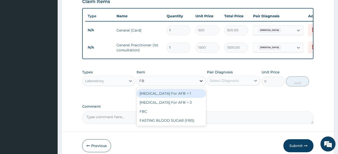
type input "FBC"
click at [191, 89] on div "FBC" at bounding box center [170, 93] width 69 height 9
type input "1600"
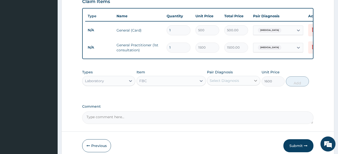
click at [255, 78] on icon at bounding box center [255, 80] width 5 height 5
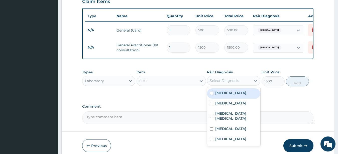
click at [239, 90] on div "Malaria" at bounding box center [233, 93] width 53 height 10
checkbox input "true"
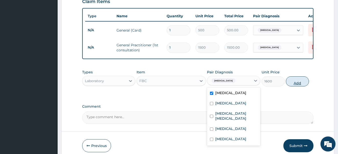
click at [297, 76] on button "Add" at bounding box center [297, 81] width 23 height 10
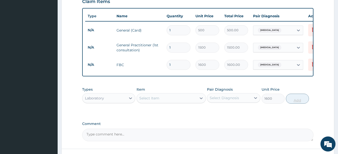
type input "0"
click at [201, 96] on icon at bounding box center [200, 98] width 5 height 5
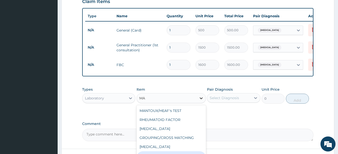
type input "M"
type input "MP"
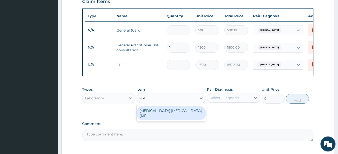
click at [170, 106] on div "MALARIA PARASITE (MP)" at bounding box center [170, 113] width 69 height 14
type input "560"
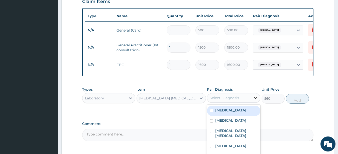
click at [255, 95] on icon at bounding box center [255, 97] width 5 height 5
click at [242, 106] on div "Malaria" at bounding box center [233, 111] width 53 height 10
checkbox input "true"
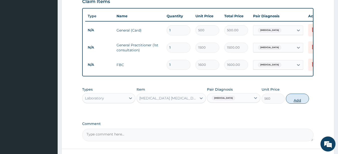
click at [295, 94] on button "Add" at bounding box center [297, 99] width 23 height 10
type input "0"
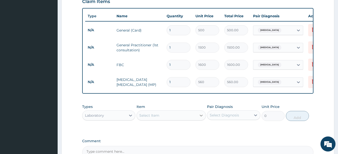
click at [201, 113] on icon at bounding box center [200, 115] width 5 height 5
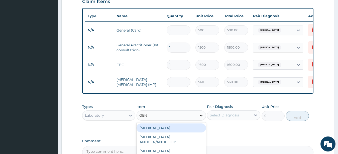
type input "GENO"
click at [183, 123] on div "GENOTYPE" at bounding box center [170, 127] width 69 height 9
type input "800"
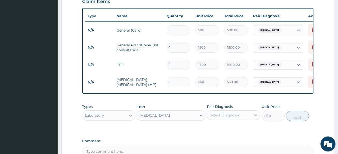
click at [255, 115] on icon at bounding box center [255, 116] width 3 height 2
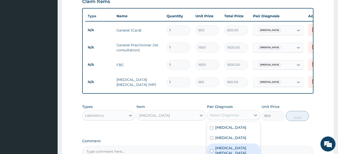
click at [221, 145] on label "Sickle cell arthropathy" at bounding box center [236, 150] width 42 height 10
checkbox input "true"
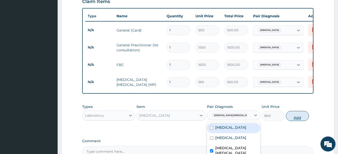
click at [295, 111] on button "Add" at bounding box center [297, 116] width 23 height 10
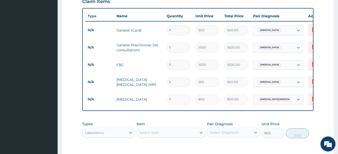
type input "0"
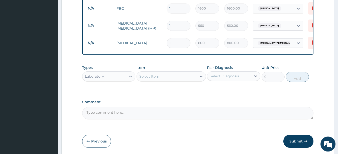
scroll to position [251, 0]
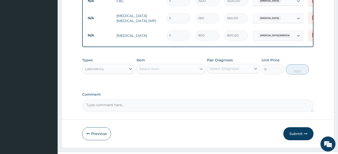
click at [201, 68] on icon at bounding box center [200, 69] width 3 height 2
click at [166, 65] on div "Select Item" at bounding box center [167, 69] width 60 height 8
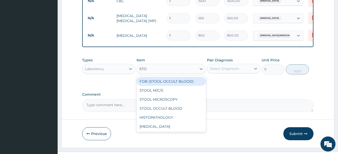
type input "STOO"
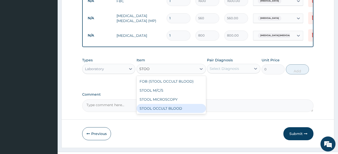
click at [165, 104] on div "STOOL OCCULT BLOOD" at bounding box center [170, 108] width 69 height 9
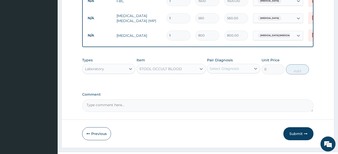
type input "640"
click at [255, 68] on icon at bounding box center [255, 69] width 3 height 2
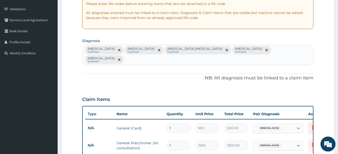
scroll to position [81, 0]
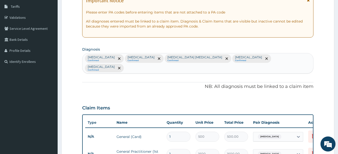
click at [266, 59] on div "Malaria Confirmed Acute chest syndrome Confirmed Sickle cell arthropathy Confir…" at bounding box center [197, 63] width 231 height 20
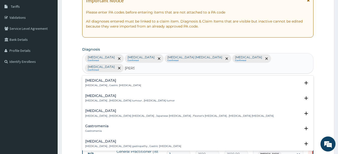
type input "GASTR"
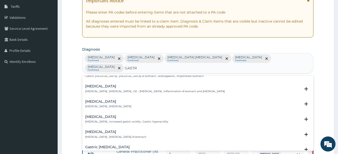
scroll to position [375, 0]
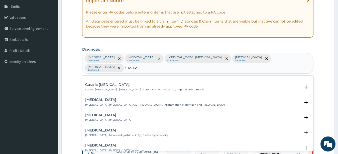
click at [203, 103] on p "Gastroenteritis , Gastroenteropathy , GE - Gastroenteritis , Inflammation of st…" at bounding box center [154, 105] width 139 height 4
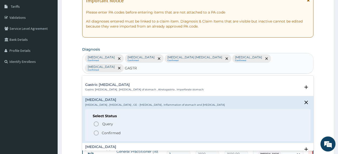
click at [96, 130] on icon "status option filled" at bounding box center [96, 133] width 6 height 6
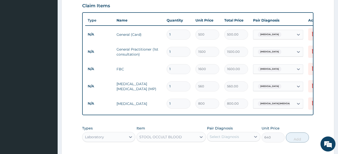
scroll to position [196, 0]
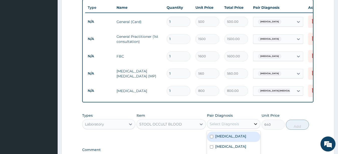
click at [255, 121] on icon at bounding box center [255, 123] width 5 height 5
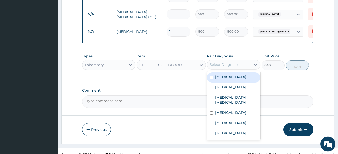
scroll to position [257, 0]
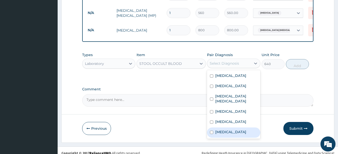
click at [234, 129] on label "Gastroenteritis" at bounding box center [230, 131] width 31 height 5
checkbox input "true"
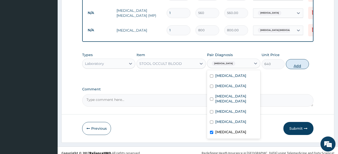
click at [297, 59] on button "Add" at bounding box center [297, 64] width 23 height 10
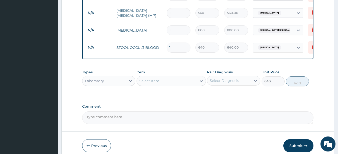
type input "0"
type input "0.00"
type input "3"
type input "1920.00"
type input "3"
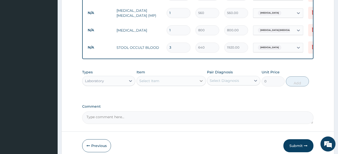
click at [201, 78] on icon at bounding box center [200, 80] width 5 height 5
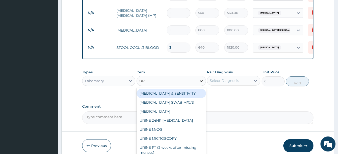
type input "URI"
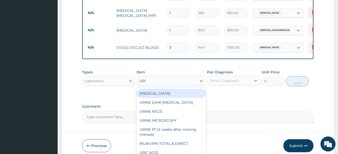
click at [181, 90] on div "URINALYSIS" at bounding box center [170, 93] width 69 height 9
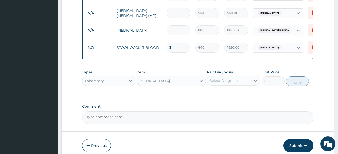
type input "400"
click at [256, 78] on icon at bounding box center [255, 80] width 5 height 5
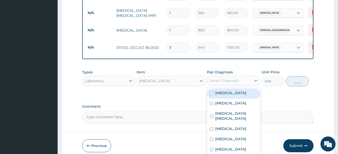
click at [240, 88] on div "Malaria" at bounding box center [233, 93] width 53 height 10
checkbox input "true"
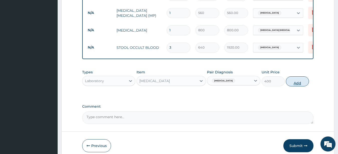
click at [295, 77] on button "Add" at bounding box center [297, 81] width 23 height 10
type input "0"
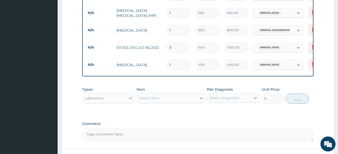
click at [130, 97] on icon at bounding box center [130, 98] width 3 height 2
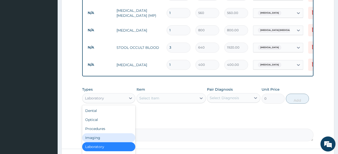
click at [109, 133] on div "Imaging" at bounding box center [108, 137] width 53 height 9
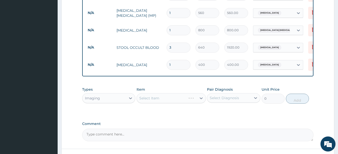
click at [200, 93] on div "Select Item" at bounding box center [170, 98] width 69 height 10
click at [200, 98] on icon at bounding box center [200, 99] width 3 height 2
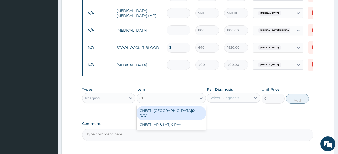
type input "CHES"
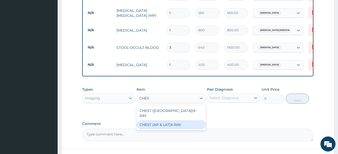
click at [182, 120] on div "CHEST (AP & LAT)X-RAY" at bounding box center [170, 124] width 69 height 9
type input "2240"
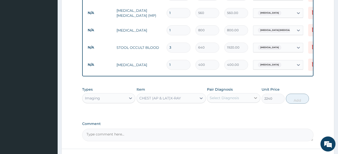
click at [255, 95] on icon at bounding box center [255, 97] width 5 height 5
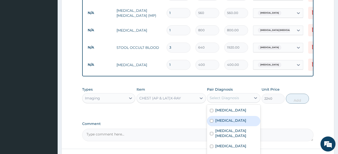
click at [242, 118] on label "Acute chest syndrome" at bounding box center [230, 120] width 31 height 5
checkbox input "true"
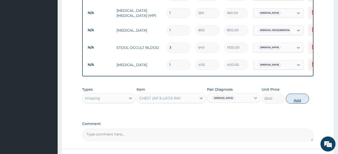
click at [297, 94] on button "Add" at bounding box center [297, 99] width 23 height 10
type input "0"
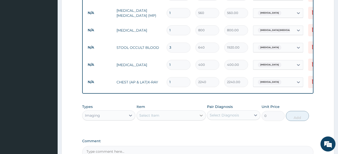
click at [201, 115] on icon at bounding box center [200, 116] width 3 height 2
type input "X"
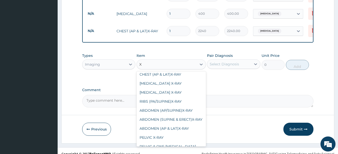
scroll to position [135, 0]
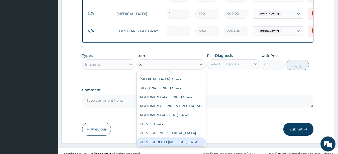
click at [190, 138] on div "PELVIC & BOTH HIP X-RAY" at bounding box center [170, 141] width 69 height 9
type input "3920"
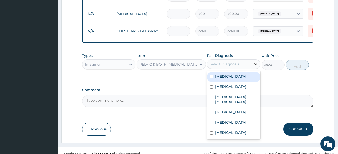
click at [255, 62] on icon at bounding box center [255, 64] width 5 height 5
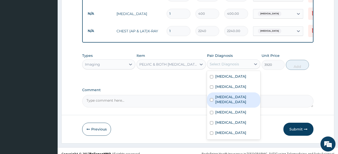
click at [240, 94] on label "Sickle cell arthropathy" at bounding box center [236, 99] width 42 height 10
checkbox input "true"
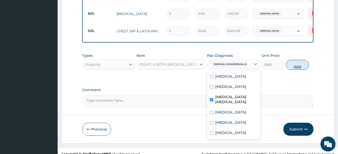
click at [294, 60] on button "Add" at bounding box center [297, 65] width 23 height 10
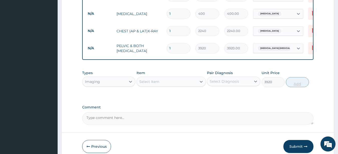
type input "0"
click at [130, 79] on icon at bounding box center [130, 81] width 5 height 5
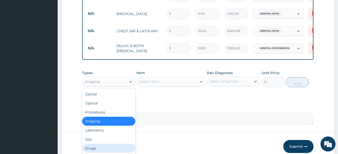
click at [101, 144] on div "Drugs" at bounding box center [108, 148] width 53 height 9
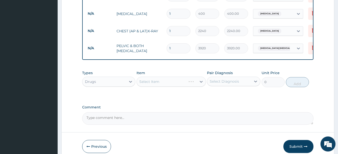
click at [201, 77] on div "Select Item" at bounding box center [170, 82] width 69 height 10
click at [201, 79] on icon at bounding box center [200, 81] width 5 height 5
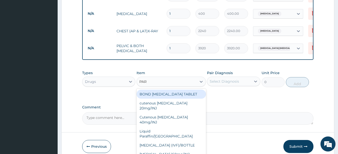
type input "PARA"
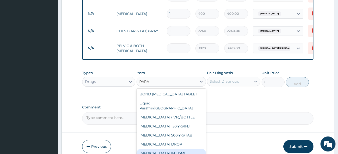
click at [185, 149] on div "PARACETAMOL INJ 15ML" at bounding box center [170, 153] width 69 height 9
type input "183.75"
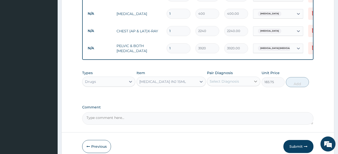
click at [255, 79] on icon at bounding box center [255, 81] width 5 height 5
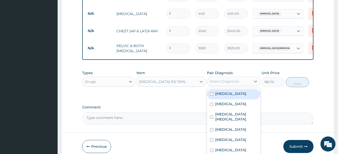
click at [236, 90] on div "Malaria" at bounding box center [233, 94] width 53 height 10
checkbox input "true"
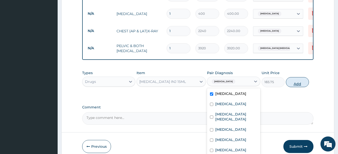
click at [292, 77] on button "Add" at bounding box center [297, 82] width 23 height 10
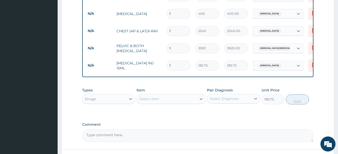
type input "0"
click at [201, 96] on icon at bounding box center [200, 98] width 5 height 5
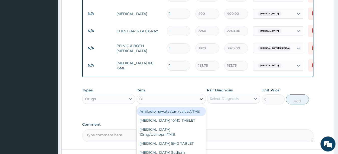
type input "DIC"
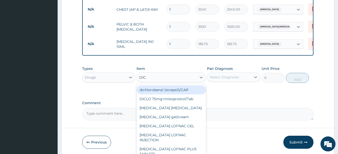
scroll to position [333, 0]
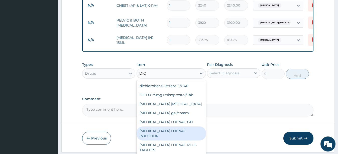
click at [181, 127] on div "Diclofenac LOFNAC INJECTION" at bounding box center [170, 133] width 69 height 14
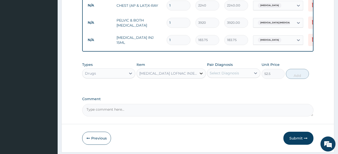
click at [201, 71] on icon at bounding box center [200, 73] width 5 height 5
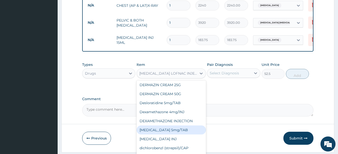
scroll to position [5250, 0]
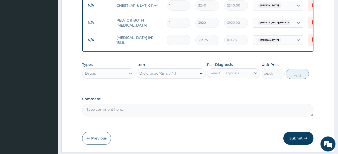
click at [201, 71] on icon at bounding box center [200, 73] width 5 height 5
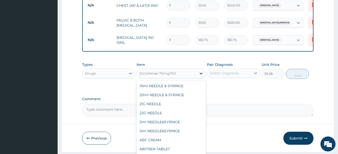
scroll to position [5237, 0]
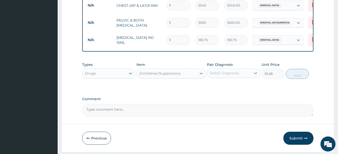
type input "63"
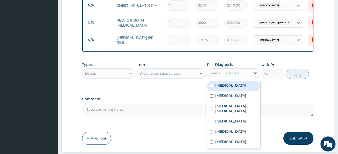
click at [256, 71] on icon at bounding box center [255, 73] width 5 height 5
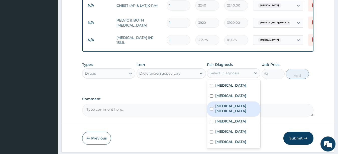
click at [247, 103] on label "Sickle cell arthropathy" at bounding box center [236, 108] width 42 height 10
checkbox input "true"
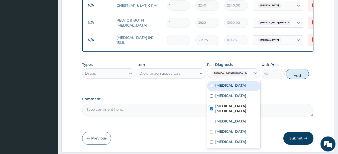
click at [297, 69] on button "Add" at bounding box center [297, 74] width 23 height 10
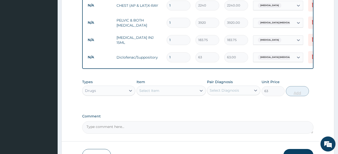
type input "0"
type input "0.00"
type input "3"
type input "189.00"
type input "3"
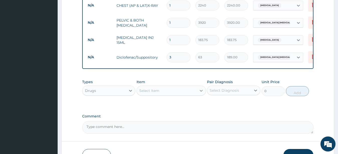
click at [201, 88] on icon at bounding box center [200, 90] width 5 height 5
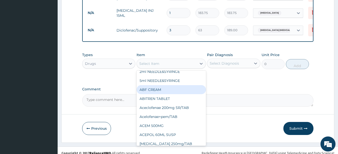
scroll to position [54, 0]
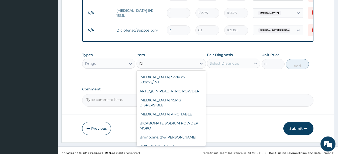
type input "DIC"
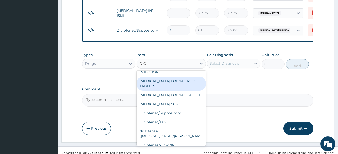
click at [182, 77] on div "Diclofenac LOFNAC PLUS TABLETS" at bounding box center [170, 84] width 69 height 14
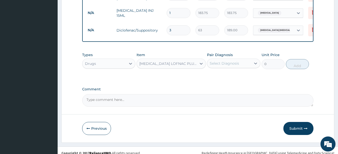
type input "78.75"
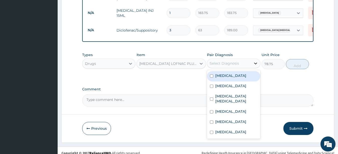
click at [254, 61] on icon at bounding box center [255, 63] width 5 height 5
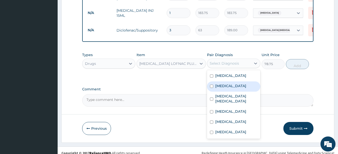
click at [236, 83] on label "Acute chest syndrome" at bounding box center [230, 85] width 31 height 5
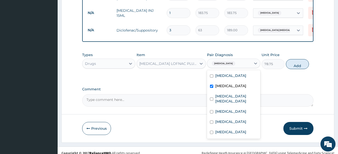
checkbox input "true"
click at [295, 59] on button "Add" at bounding box center [297, 64] width 23 height 10
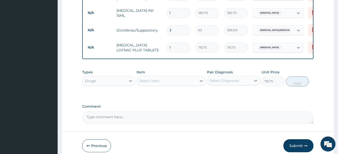
type input "0"
type input "14"
type input "1102.50"
type input "14"
click at [200, 78] on icon at bounding box center [200, 80] width 5 height 5
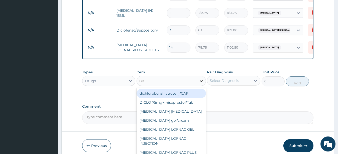
type input "DICL"
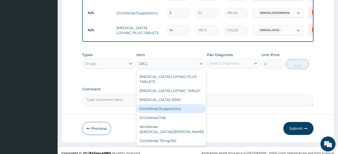
scroll to position [36, 0]
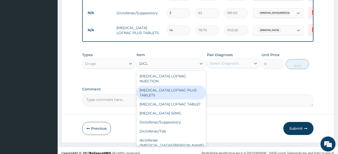
click at [186, 86] on div "Diclofenac LOFNAC PLUS TABLETS" at bounding box center [170, 93] width 69 height 14
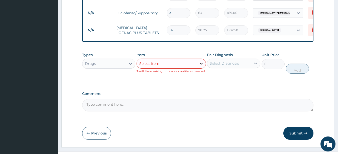
click at [200, 61] on icon at bounding box center [200, 63] width 5 height 5
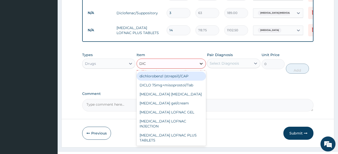
type input "DICL"
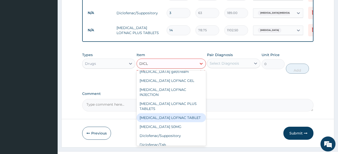
scroll to position [9, 0]
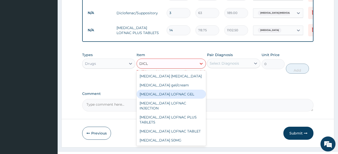
click at [189, 90] on div "Diclofenac LOFNAC GEL" at bounding box center [170, 94] width 69 height 9
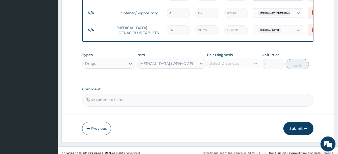
type input "262.5"
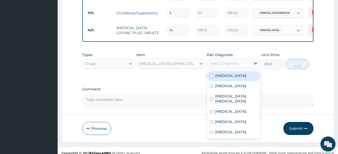
click at [255, 61] on icon at bounding box center [255, 63] width 5 height 5
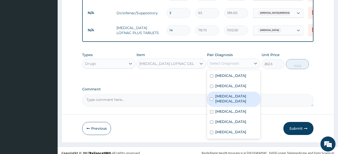
click at [241, 94] on label "Sickle cell arthropathy" at bounding box center [236, 99] width 42 height 10
checkbox input "true"
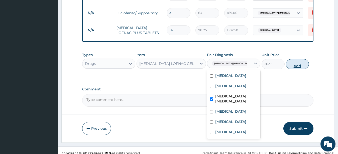
click at [296, 59] on button "Add" at bounding box center [297, 64] width 23 height 10
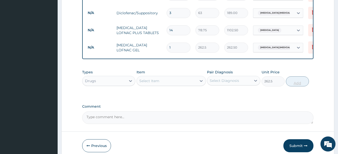
type input "0"
click at [201, 78] on icon at bounding box center [200, 80] width 5 height 5
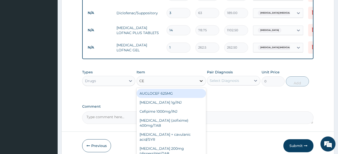
type input "CEF"
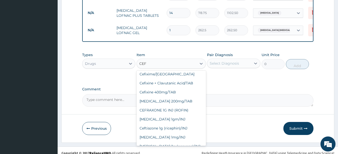
scroll to position [122, 0]
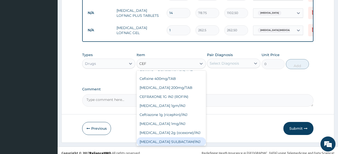
click at [190, 137] on div "CEFTRIAXONE SULBACTAM/INJ" at bounding box center [170, 141] width 69 height 9
type input "630"
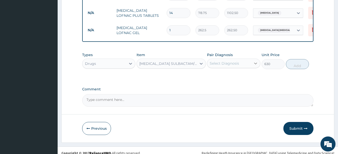
click at [255, 61] on icon at bounding box center [255, 63] width 5 height 5
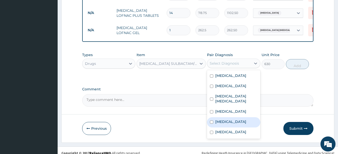
click at [222, 119] on label "Bronchitis" at bounding box center [230, 121] width 31 height 5
checkbox input "true"
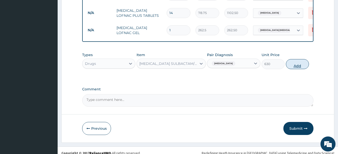
click at [297, 59] on button "Add" at bounding box center [297, 64] width 23 height 10
type input "0"
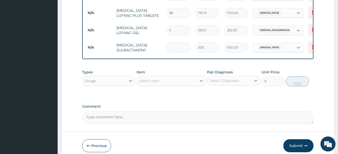
type input "0.00"
type input "6"
type input "3780.00"
type input "6"
click at [202, 80] on icon at bounding box center [200, 81] width 3 height 2
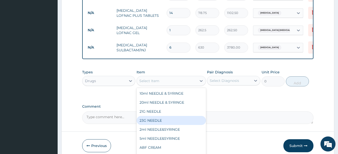
click at [153, 78] on div "Select Item" at bounding box center [149, 80] width 20 height 5
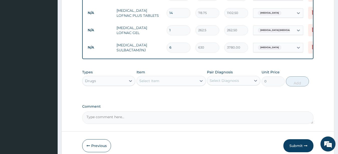
click at [153, 78] on div "Select Item" at bounding box center [149, 80] width 20 height 5
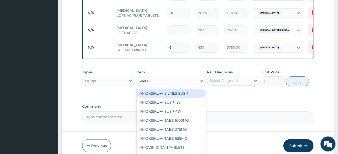
type input "AMOX"
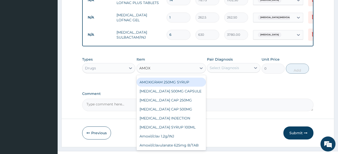
scroll to position [81, 0]
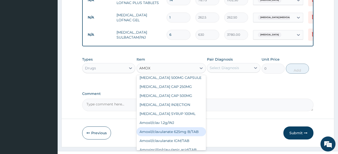
click at [188, 127] on div "Amoxil/clavulanate 625mg B/TAB" at bounding box center [170, 131] width 69 height 9
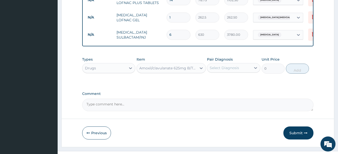
type input "189"
click at [254, 65] on icon at bounding box center [255, 67] width 5 height 5
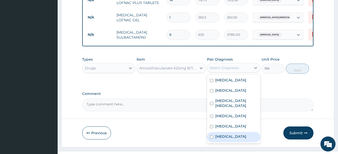
click at [245, 132] on div "Gastroenteritis" at bounding box center [233, 137] width 53 height 10
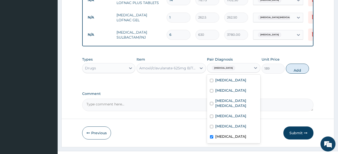
checkbox input "true"
click at [296, 64] on button "Add" at bounding box center [297, 69] width 23 height 10
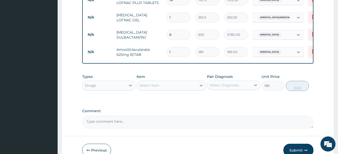
type input "0"
type input "14"
type input "2646.00"
type input "14"
click at [200, 85] on icon at bounding box center [200, 86] width 3 height 2
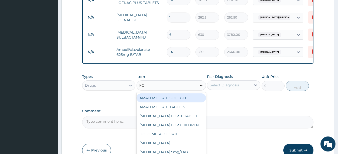
type input "FOL"
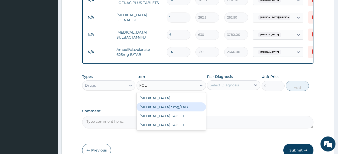
click at [171, 102] on div "FOLIC acid 5mg/TAB" at bounding box center [170, 106] width 69 height 9
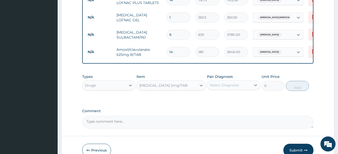
type input "2.1"
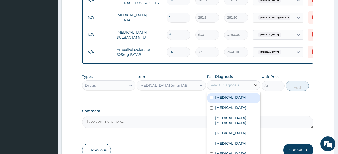
click at [254, 83] on icon at bounding box center [255, 85] width 5 height 5
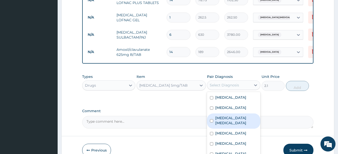
click at [243, 115] on label "Sickle cell arthropathy" at bounding box center [236, 120] width 42 height 10
checkbox input "true"
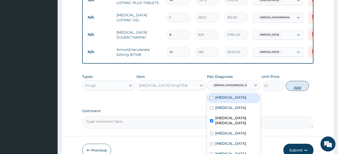
click at [295, 81] on button "Add" at bounding box center [297, 86] width 23 height 10
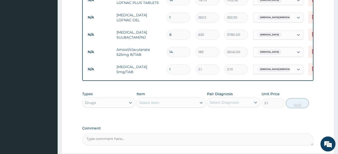
type input "0"
type input "0.00"
type input "3"
type input "6.30"
type input "30"
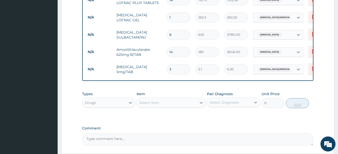
type input "63.00"
type input "30"
click at [201, 100] on icon at bounding box center [200, 102] width 5 height 5
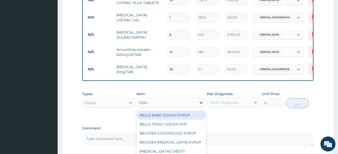
type input "COUG"
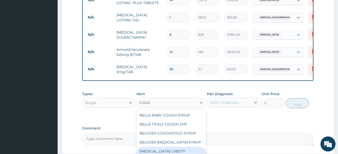
click at [185, 147] on div "BENYLIN CHESTY COUGH(NON-DROW)" at bounding box center [170, 154] width 69 height 14
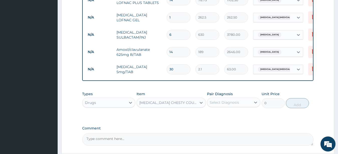
type input "735"
click at [255, 100] on icon at bounding box center [255, 102] width 5 height 5
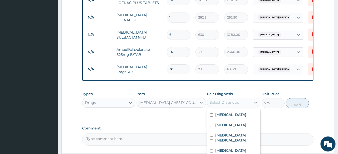
checkbox input "true"
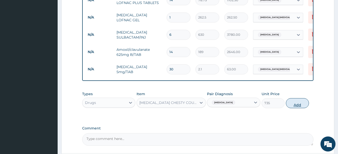
click at [295, 98] on button "Add" at bounding box center [297, 103] width 23 height 10
type input "0"
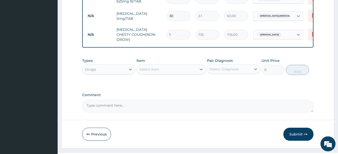
scroll to position [464, 0]
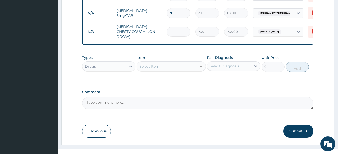
click at [201, 64] on icon at bounding box center [200, 66] width 5 height 5
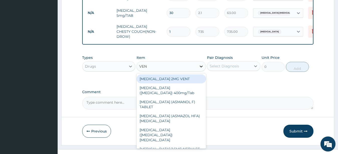
type input "VENT"
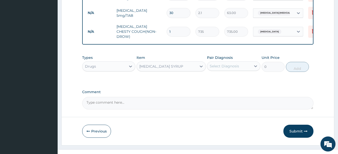
type input "315"
click at [255, 66] on icon at bounding box center [255, 67] width 3 height 2
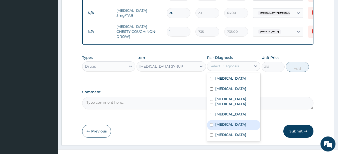
click at [231, 122] on label "Bronchitis" at bounding box center [230, 124] width 31 height 5
checkbox input "true"
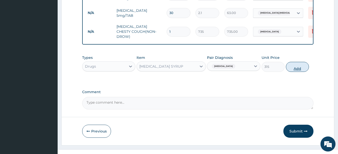
click at [297, 62] on button "Add" at bounding box center [297, 67] width 23 height 10
type input "0"
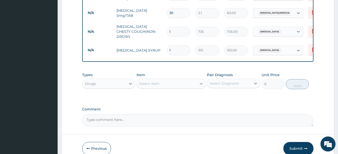
click at [200, 83] on icon at bounding box center [200, 84] width 3 height 2
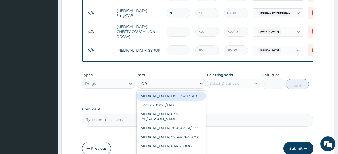
type input "LORA"
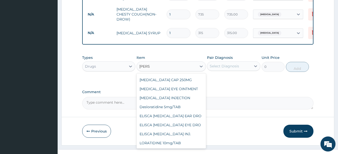
scroll to position [51, 0]
click at [189, 138] on div "LORATIDINE 10mg/TAB" at bounding box center [170, 142] width 69 height 9
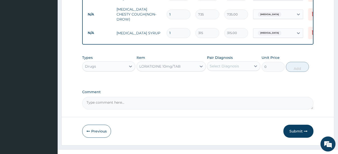
type input "11.55"
click at [255, 64] on icon at bounding box center [255, 66] width 5 height 5
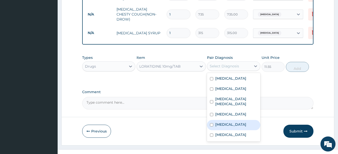
click at [227, 122] on label "Bronchitis" at bounding box center [230, 124] width 31 height 5
click at [239, 120] on div "Bronchitis" at bounding box center [233, 125] width 53 height 10
checkbox input "true"
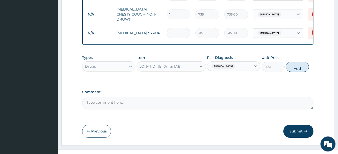
click at [298, 62] on button "Add" at bounding box center [297, 67] width 23 height 10
type input "0"
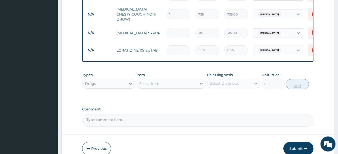
type input "10"
type input "115.50"
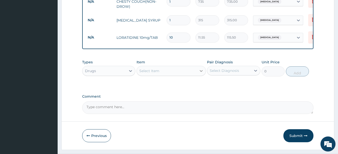
type input "10"
click at [200, 68] on icon at bounding box center [200, 70] width 5 height 5
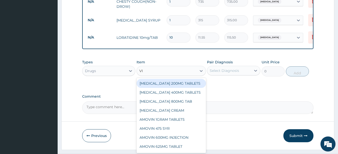
type input "VIT"
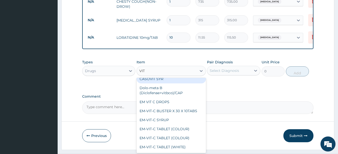
scroll to position [81, 0]
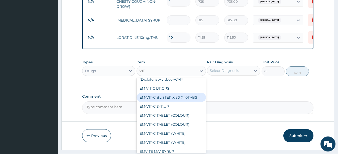
click at [187, 94] on div "EM-VIT-C BLISTER X 30 X 10TABS" at bounding box center [170, 97] width 69 height 9
type input "5.25"
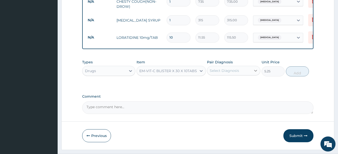
click at [255, 68] on icon at bounding box center [255, 70] width 5 height 5
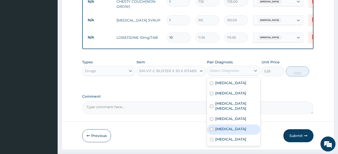
click at [233, 126] on label "Bronchitis" at bounding box center [230, 128] width 31 height 5
checkbox input "true"
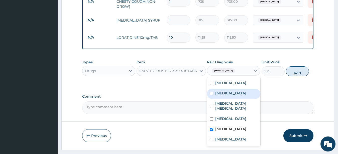
click at [295, 66] on button "Add" at bounding box center [297, 71] width 23 height 10
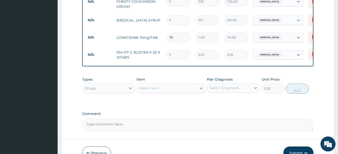
type input "0"
type input "0.00"
type input "3"
type input "15.75"
type input "30"
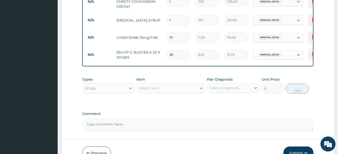
type input "157.50"
type input "30"
click at [202, 86] on icon at bounding box center [200, 88] width 5 height 5
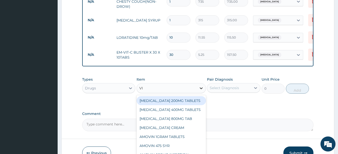
type input "VIT"
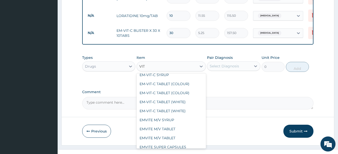
scroll to position [122, 0]
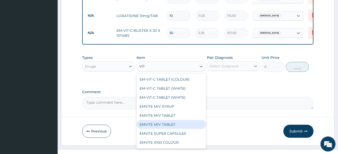
click at [188, 122] on div "EMVITE M/V TABLET" at bounding box center [170, 124] width 69 height 9
type input "3.15"
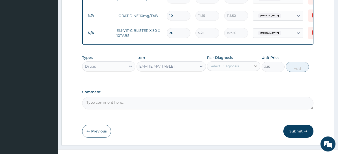
click at [255, 64] on icon at bounding box center [255, 66] width 5 height 5
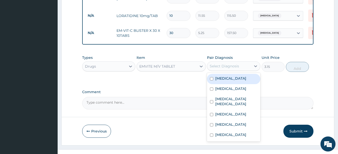
click at [215, 74] on div "Malaria" at bounding box center [233, 79] width 53 height 10
checkbox input "true"
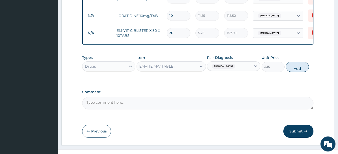
click at [296, 62] on button "Add" at bounding box center [297, 67] width 23 height 10
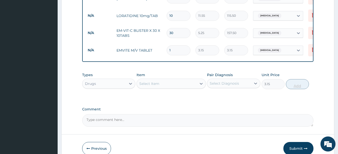
type input "0"
type input "0.00"
type input "3"
type input "9.45"
type input "30"
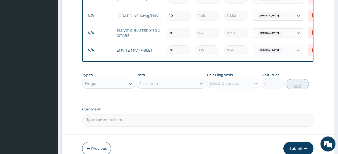
type input "94.50"
type input "30"
click at [295, 142] on button "Submit" at bounding box center [298, 148] width 30 height 13
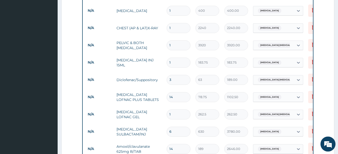
scroll to position [316, 0]
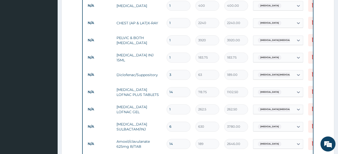
click at [337, 152] on section "Step 2 of 2 PA Code / Prescription Code Enter Code(Secondary Care Only) Encount…" at bounding box center [198, 36] width 280 height 659
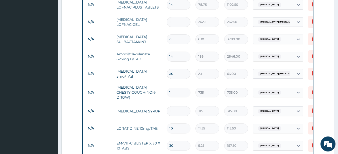
scroll to position [405, 0]
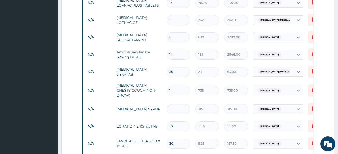
drag, startPoint x: 337, startPoint y: 150, endPoint x: 339, endPoint y: 152, distance: 3.1
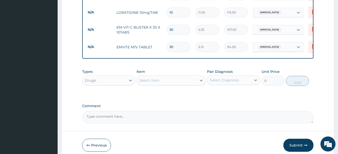
scroll to position [520, 0]
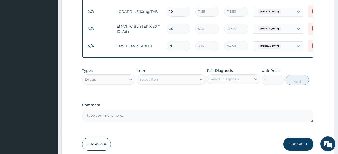
click at [201, 77] on icon at bounding box center [200, 79] width 5 height 5
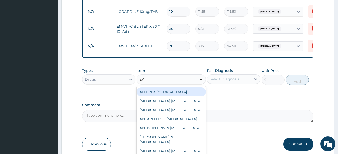
type input "EYE"
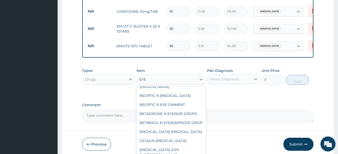
scroll to position [77, 0]
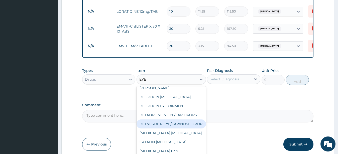
click at [189, 119] on div "BETNESOL N EYE/EAR/NOSE DROP" at bounding box center [170, 123] width 69 height 9
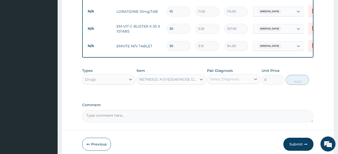
type input "630"
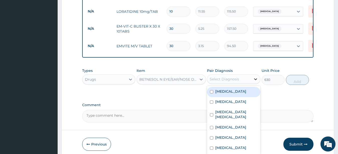
click at [255, 77] on icon at bounding box center [255, 79] width 5 height 5
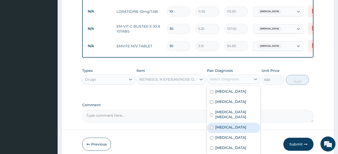
click at [228, 125] on label "Conjunctivitis" at bounding box center [230, 127] width 31 height 5
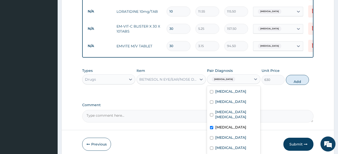
checkbox input "true"
click at [296, 75] on button "Add" at bounding box center [297, 80] width 23 height 10
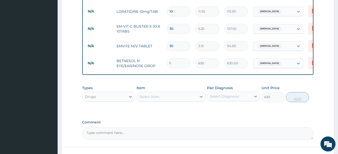
type input "0"
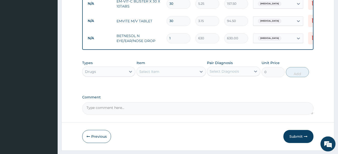
scroll to position [550, 0]
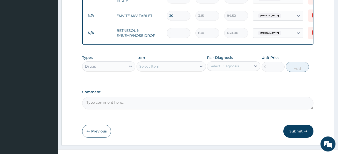
click at [295, 125] on button "Submit" at bounding box center [298, 131] width 30 height 13
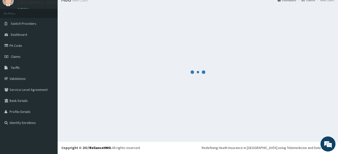
scroll to position [20, 0]
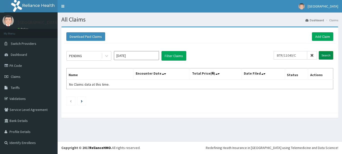
type input "BTR/11040/C"
click at [325, 54] on input "Search" at bounding box center [326, 55] width 15 height 9
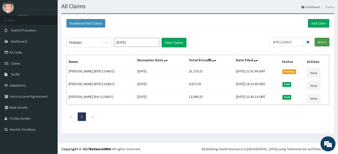
scroll to position [15, 0]
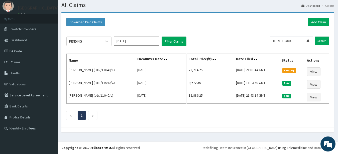
click at [313, 4] on link "Dashboard" at bounding box center [310, 6] width 19 height 4
